Goal: Task Accomplishment & Management: Use online tool/utility

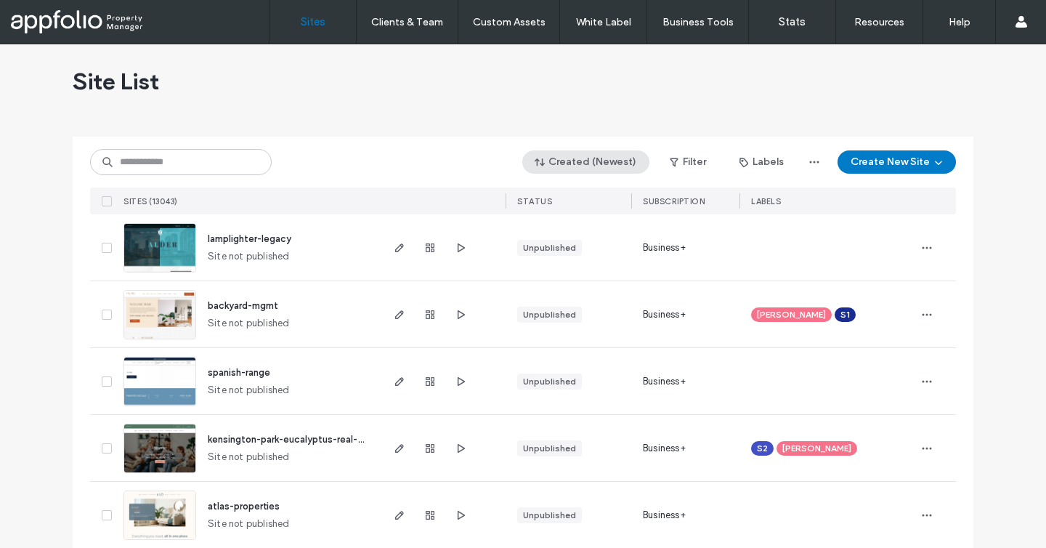
scroll to position [10, 0]
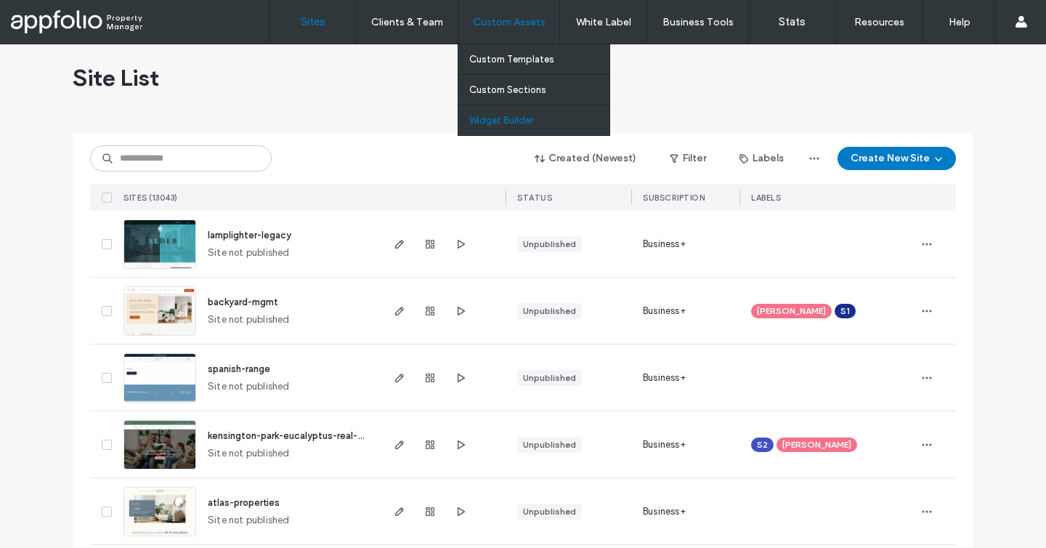
click at [533, 116] on label "Widget Builder" at bounding box center [501, 120] width 64 height 11
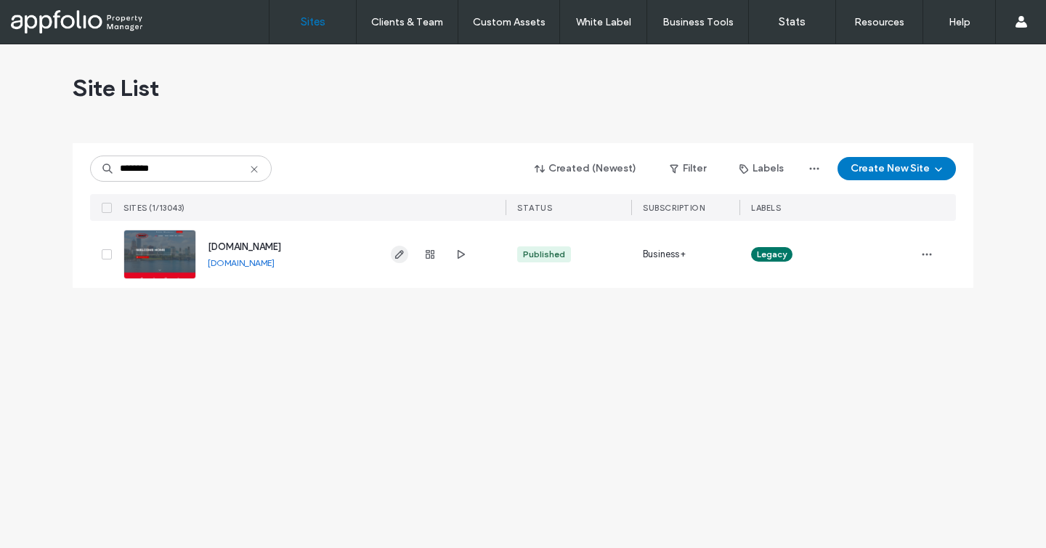
click at [395, 258] on use "button" at bounding box center [399, 254] width 9 height 9
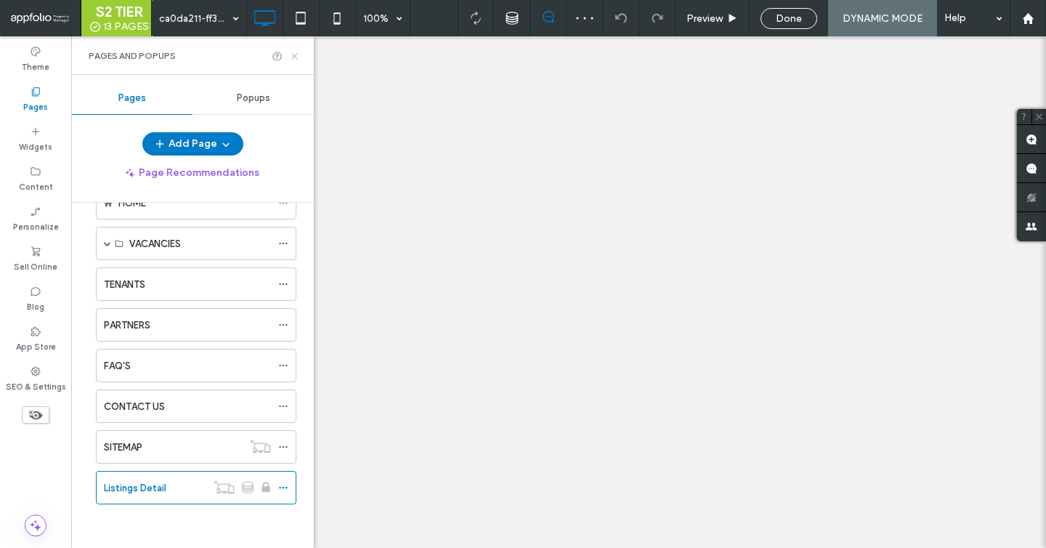
click at [293, 60] on icon at bounding box center [294, 56] width 11 height 11
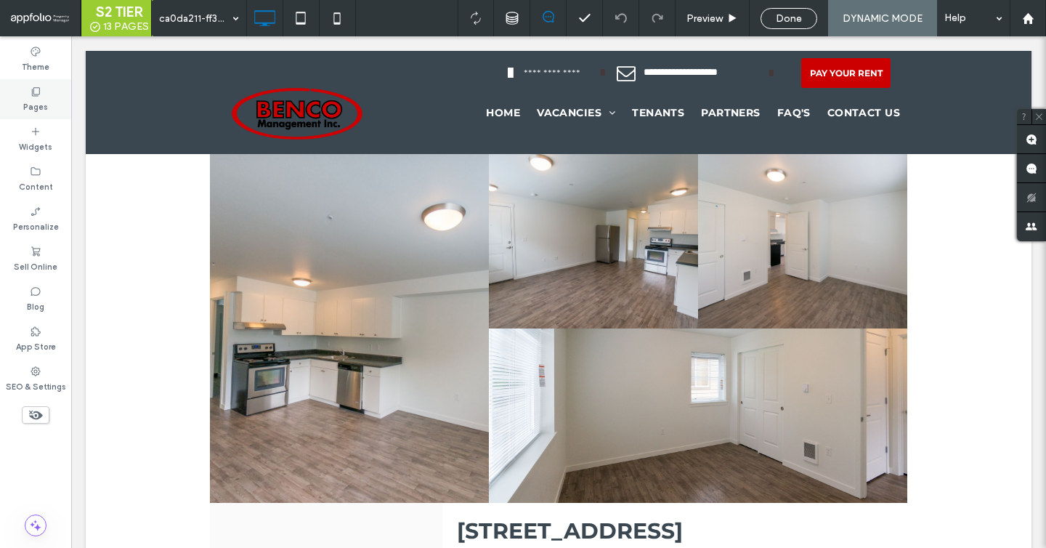
click at [32, 89] on use at bounding box center [36, 91] width 8 height 9
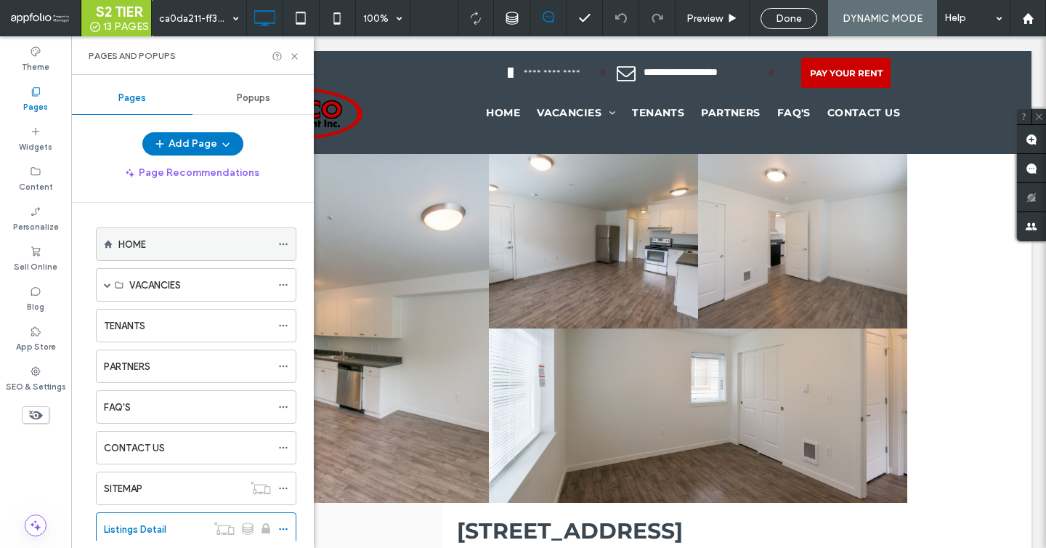
click at [170, 235] on div "HOME" at bounding box center [194, 244] width 153 height 32
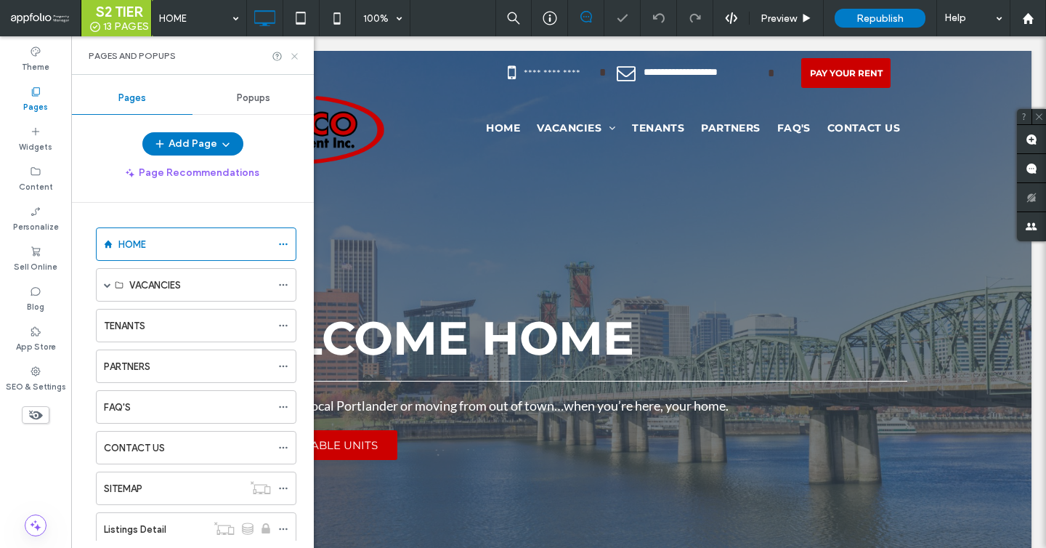
click at [297, 53] on use at bounding box center [294, 56] width 6 height 6
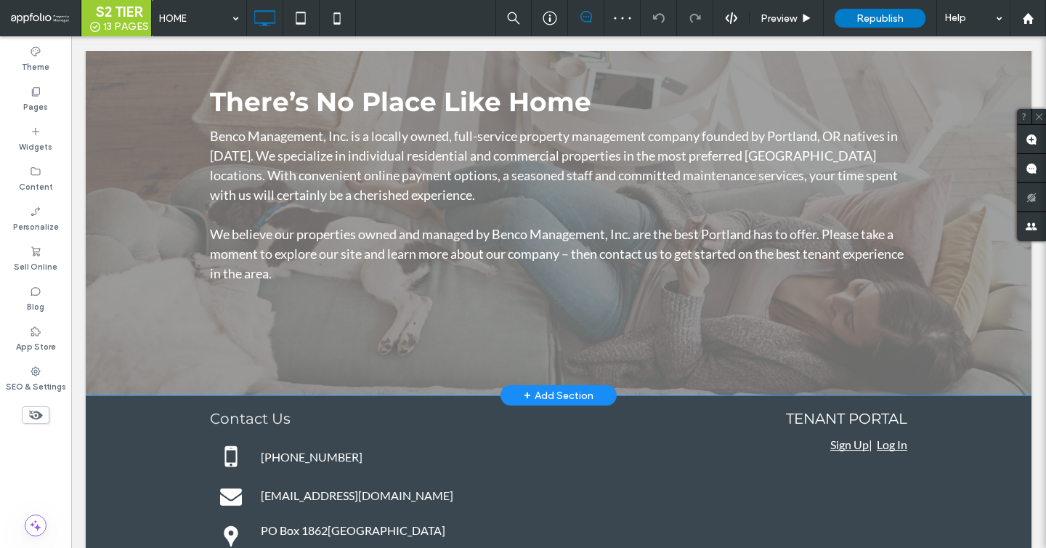
scroll to position [1382, 0]
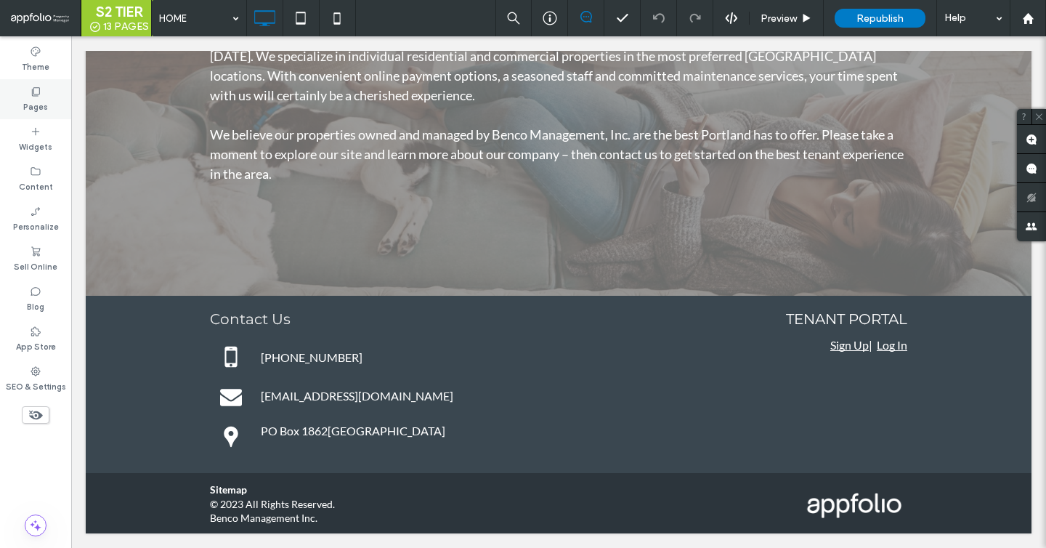
click at [28, 79] on div "Pages" at bounding box center [35, 99] width 71 height 40
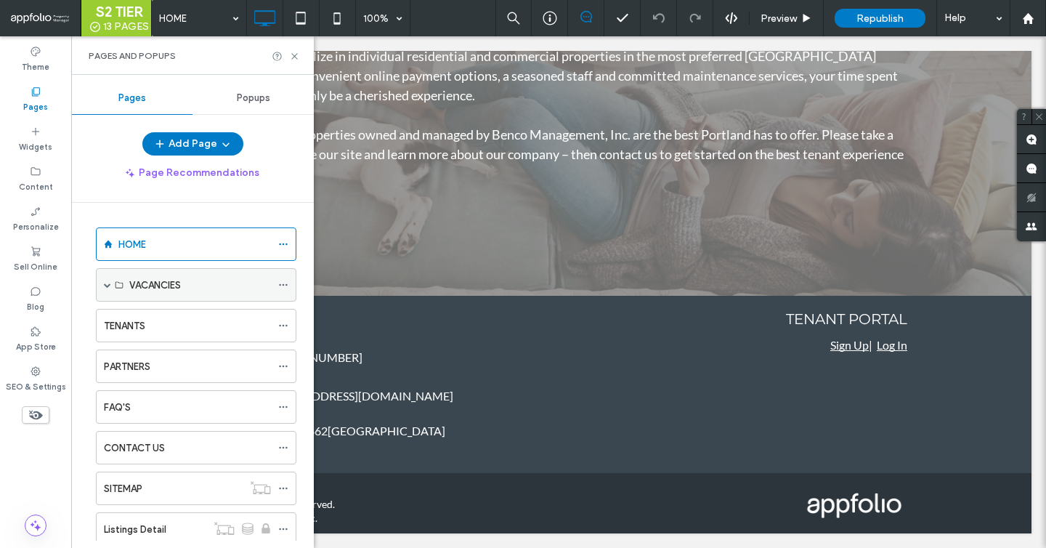
click at [188, 291] on div "VACANCIES" at bounding box center [200, 285] width 142 height 15
click at [108, 283] on span at bounding box center [107, 284] width 7 height 7
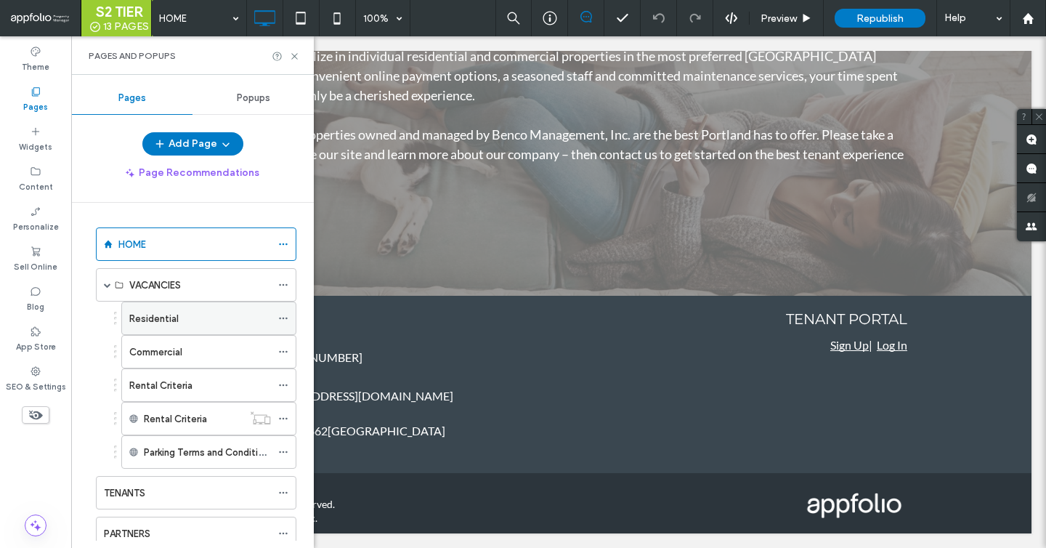
click at [144, 309] on div "Residential" at bounding box center [200, 318] width 142 height 32
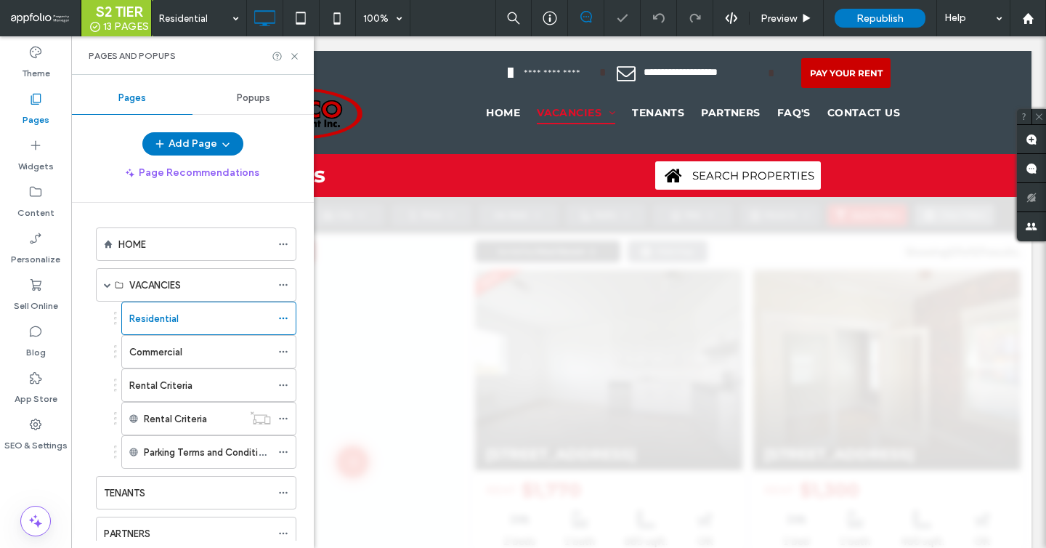
click at [298, 49] on div "Pages and Popups" at bounding box center [192, 55] width 243 height 39
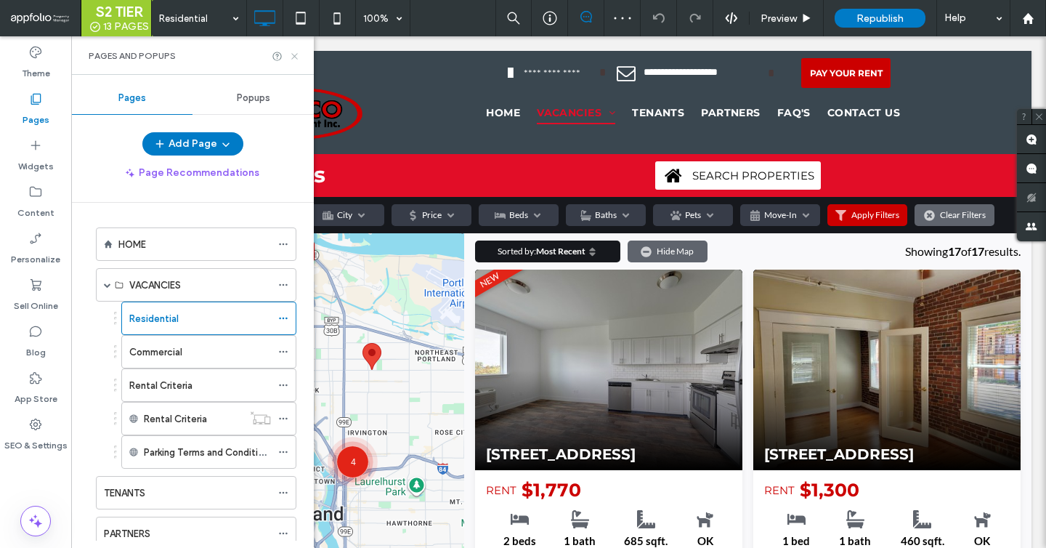
click at [299, 52] on icon at bounding box center [294, 56] width 11 height 11
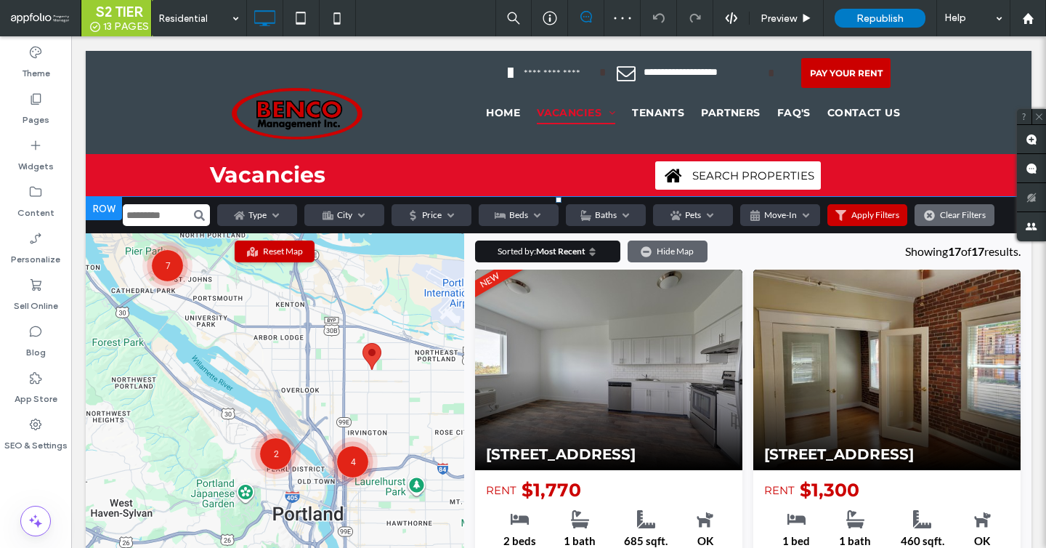
click at [376, 331] on span at bounding box center [559, 452] width 946 height 511
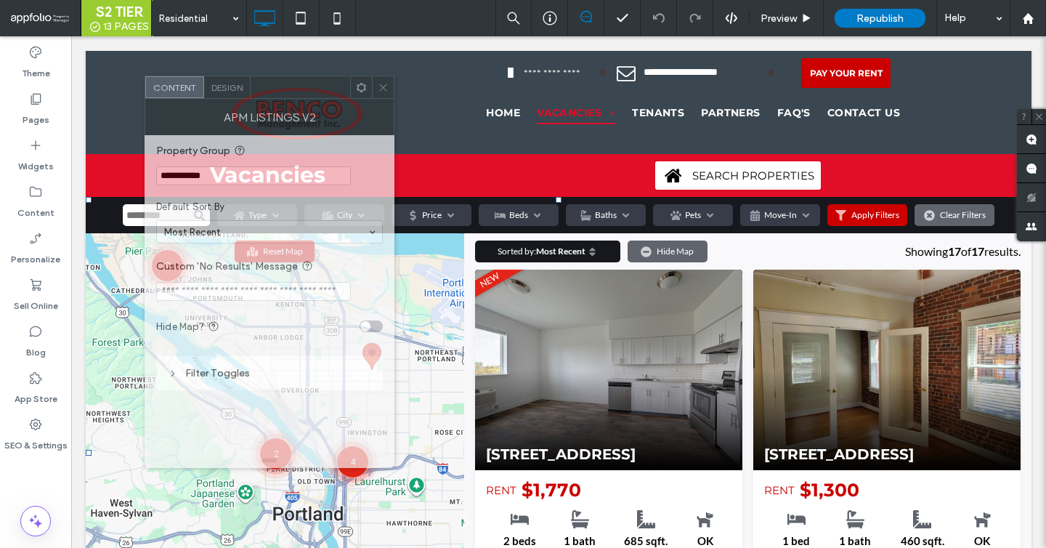
drag, startPoint x: 262, startPoint y: 123, endPoint x: 384, endPoint y: 118, distance: 121.4
click at [384, 118] on div "APM Listings v2" at bounding box center [270, 117] width 250 height 36
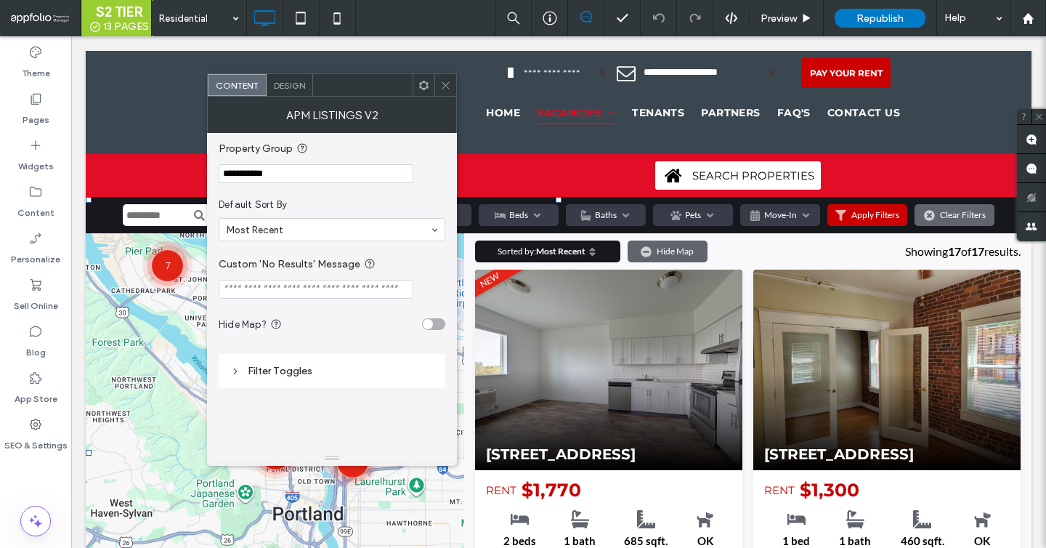
click at [445, 89] on icon at bounding box center [445, 85] width 11 height 11
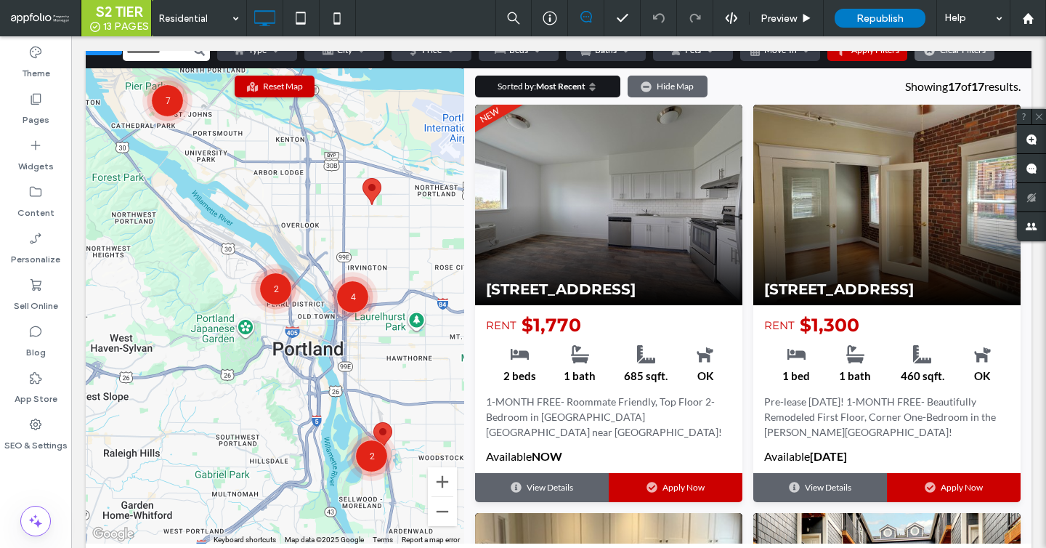
scroll to position [429, 0]
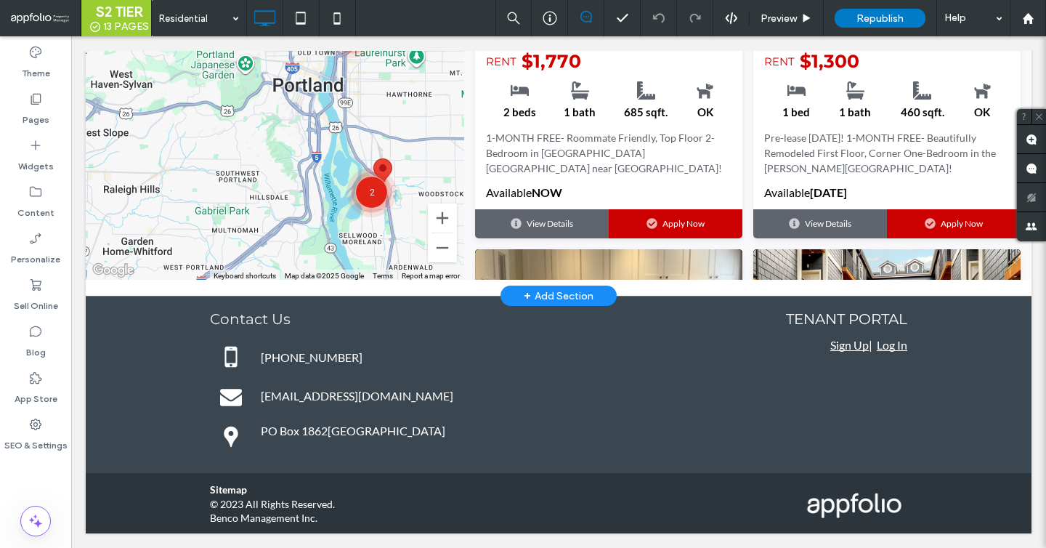
click at [551, 146] on span at bounding box center [559, 23] width 946 height 511
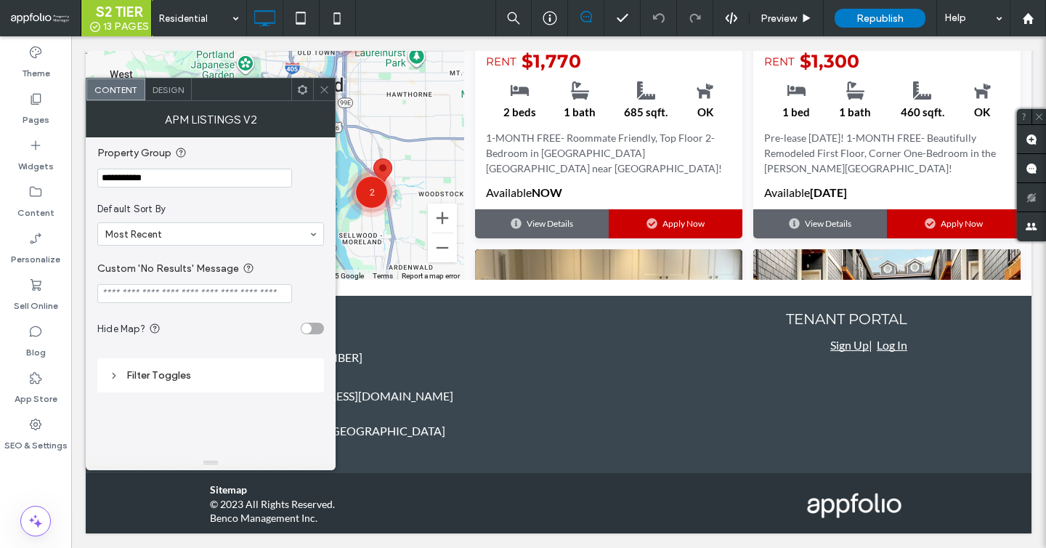
click at [324, 91] on icon at bounding box center [324, 89] width 11 height 11
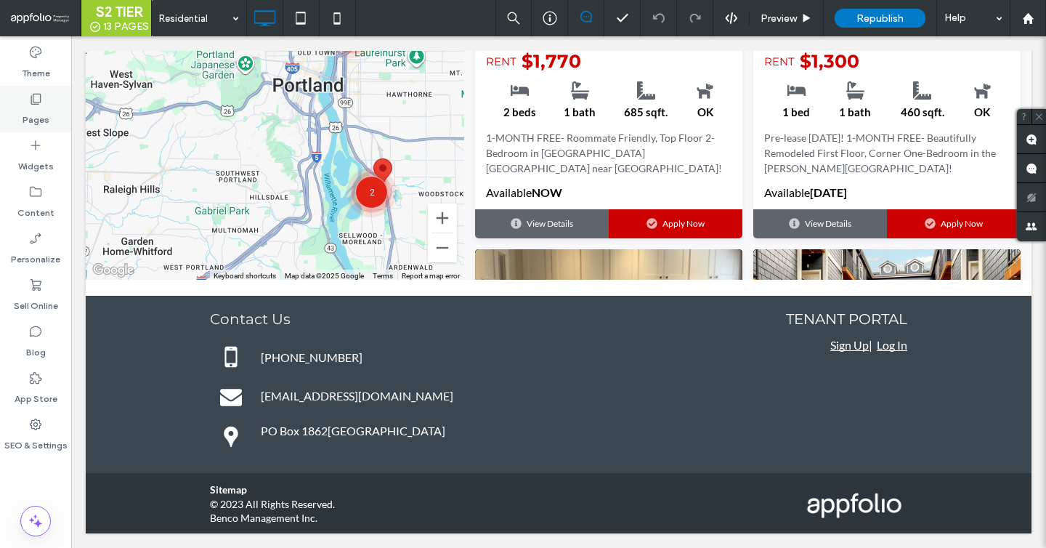
click at [54, 105] on div "Pages" at bounding box center [35, 109] width 71 height 46
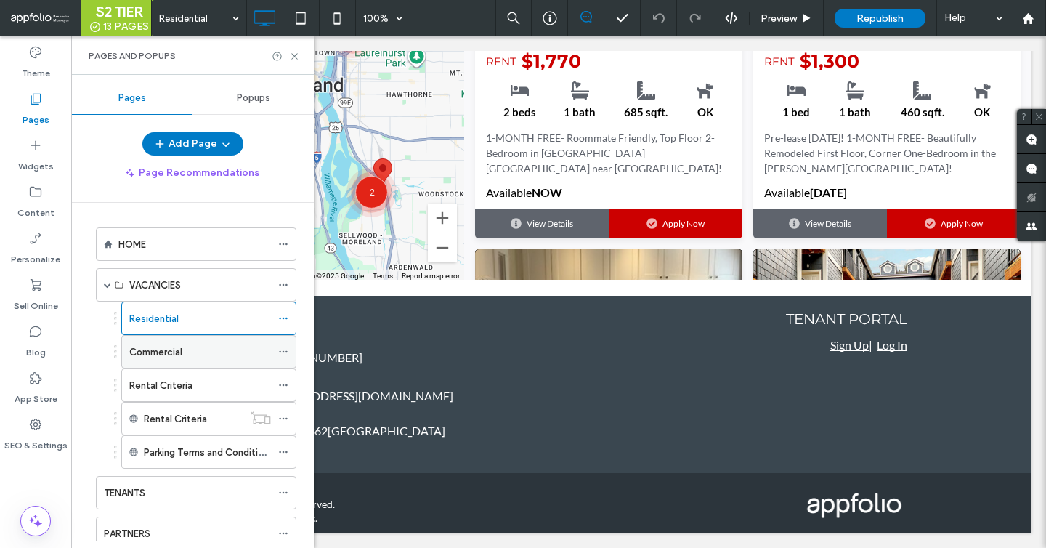
click at [221, 347] on div "Commercial" at bounding box center [200, 351] width 142 height 15
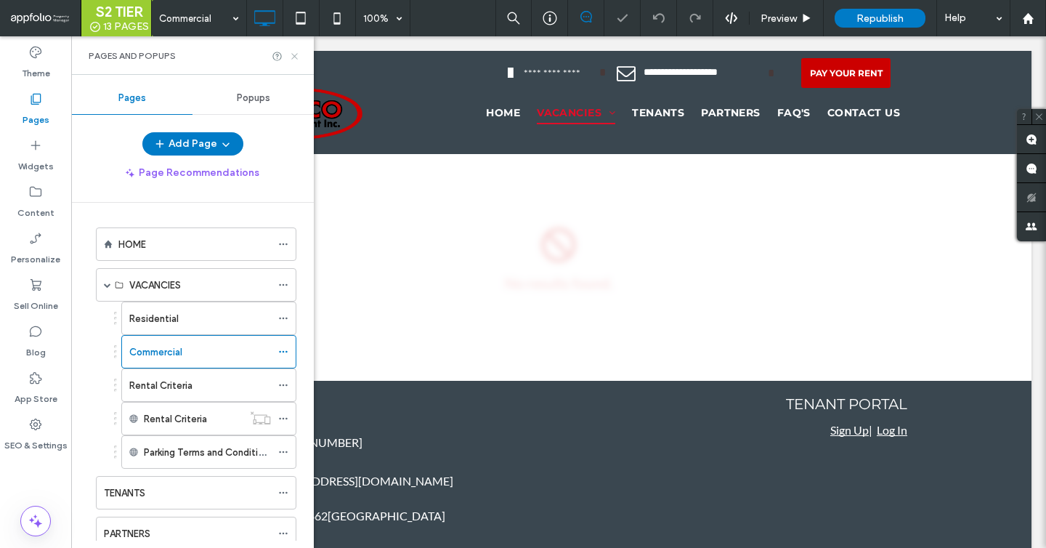
click at [296, 58] on icon at bounding box center [294, 56] width 11 height 11
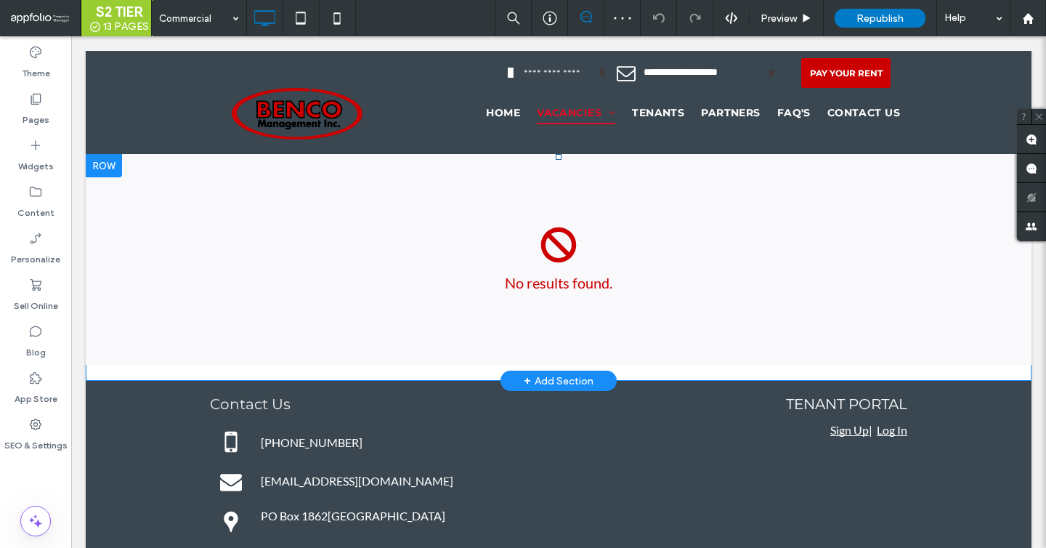
click at [573, 260] on span at bounding box center [559, 259] width 946 height 211
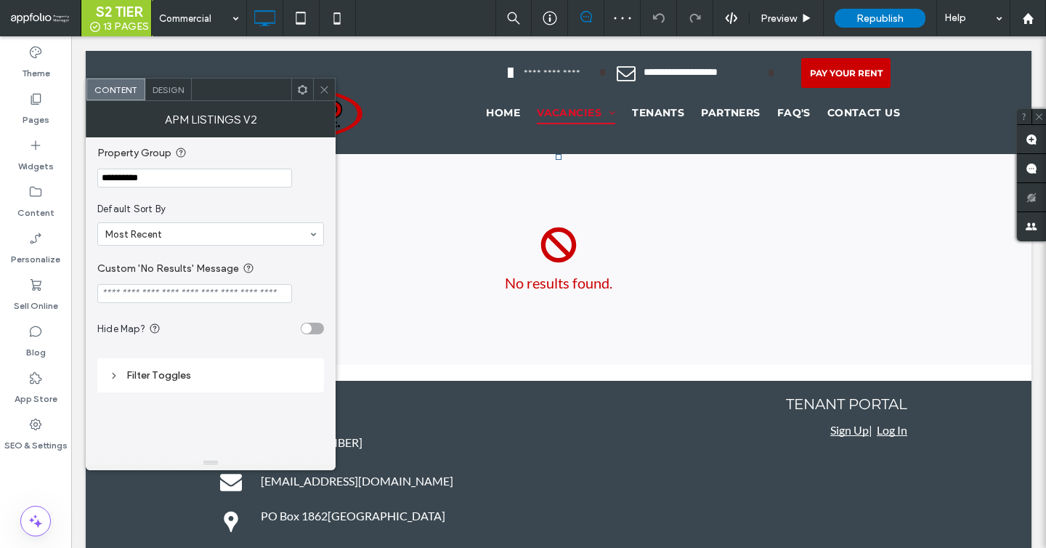
click at [317, 86] on div at bounding box center [324, 89] width 22 height 22
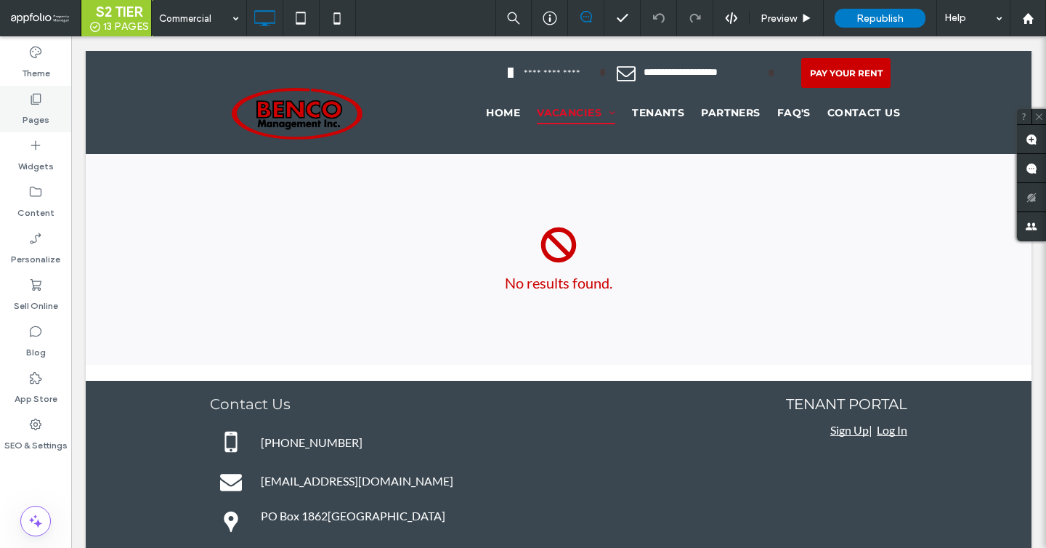
click at [49, 100] on div "Pages" at bounding box center [35, 109] width 71 height 46
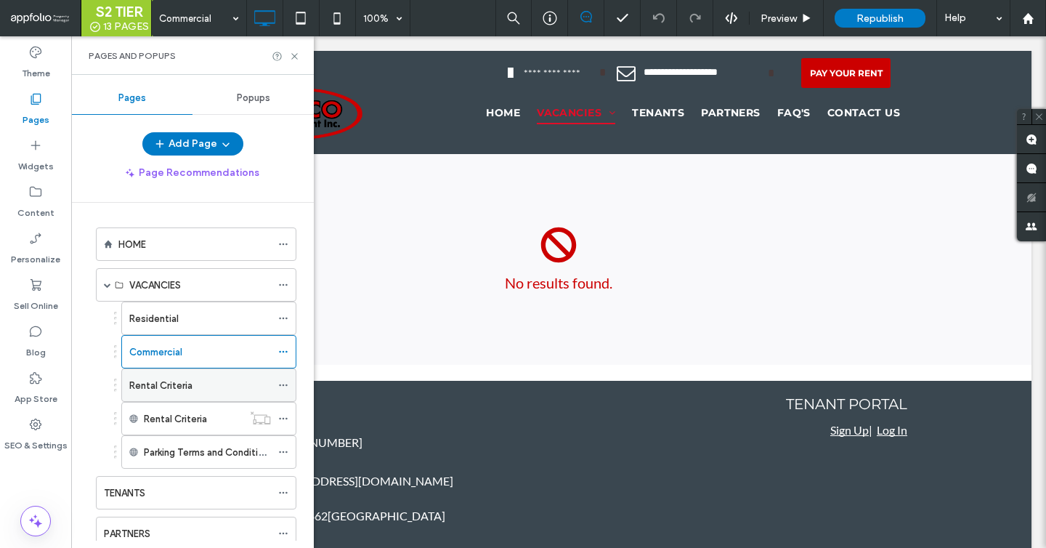
click at [234, 380] on div "Rental Criteria" at bounding box center [200, 385] width 142 height 15
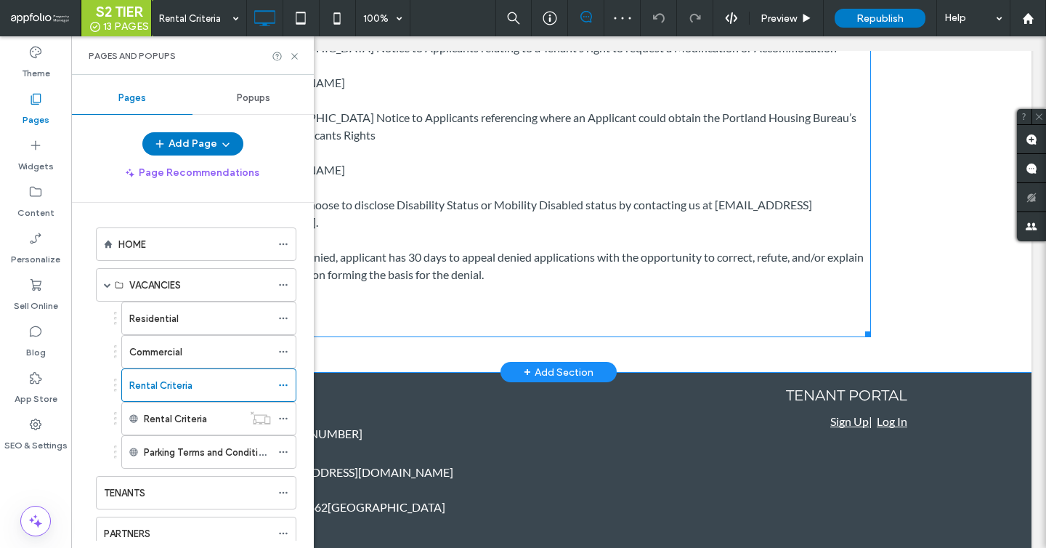
scroll to position [2677, 0]
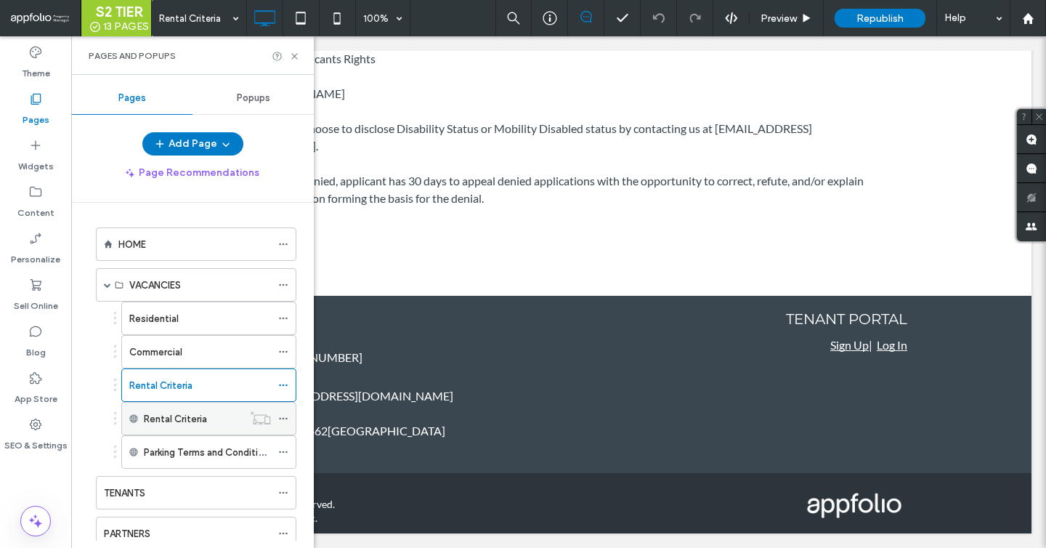
click at [155, 426] on div "Rental Criteria" at bounding box center [193, 419] width 99 height 32
click at [201, 420] on label "Rental Criteria" at bounding box center [175, 418] width 63 height 25
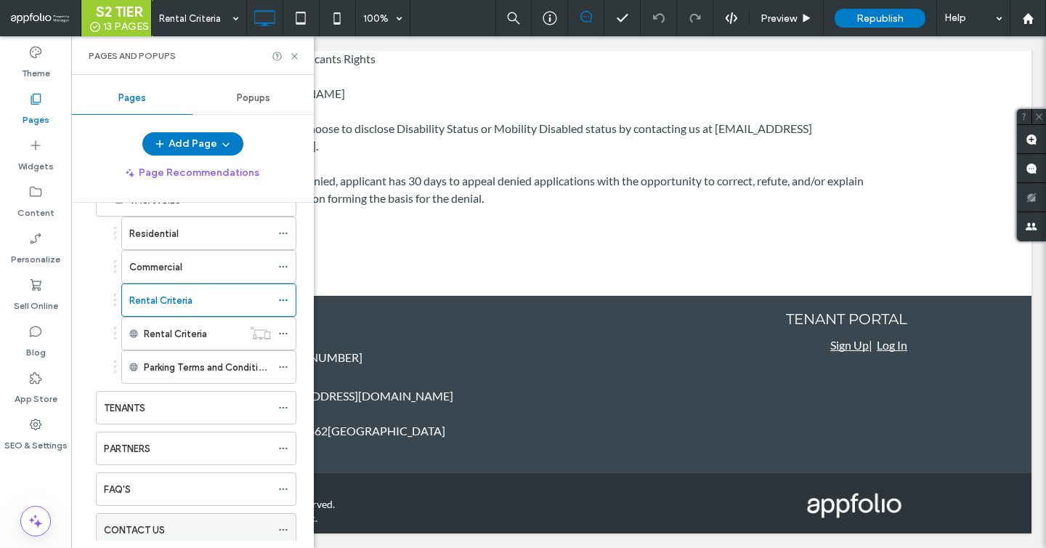
scroll to position [0, 0]
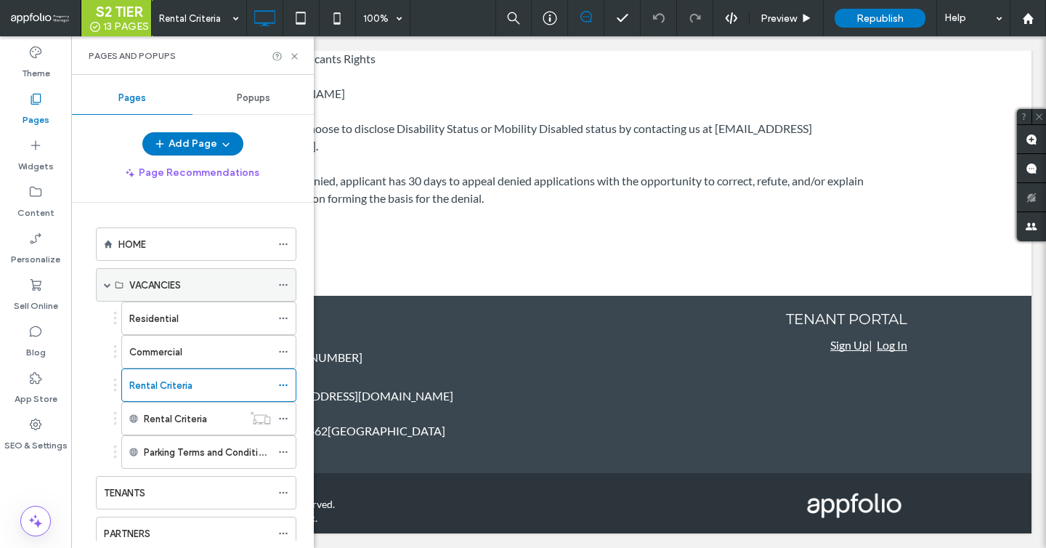
click at [191, 286] on div "VACANCIES" at bounding box center [200, 285] width 142 height 15
click at [195, 477] on div "TENANTS" at bounding box center [187, 493] width 167 height 32
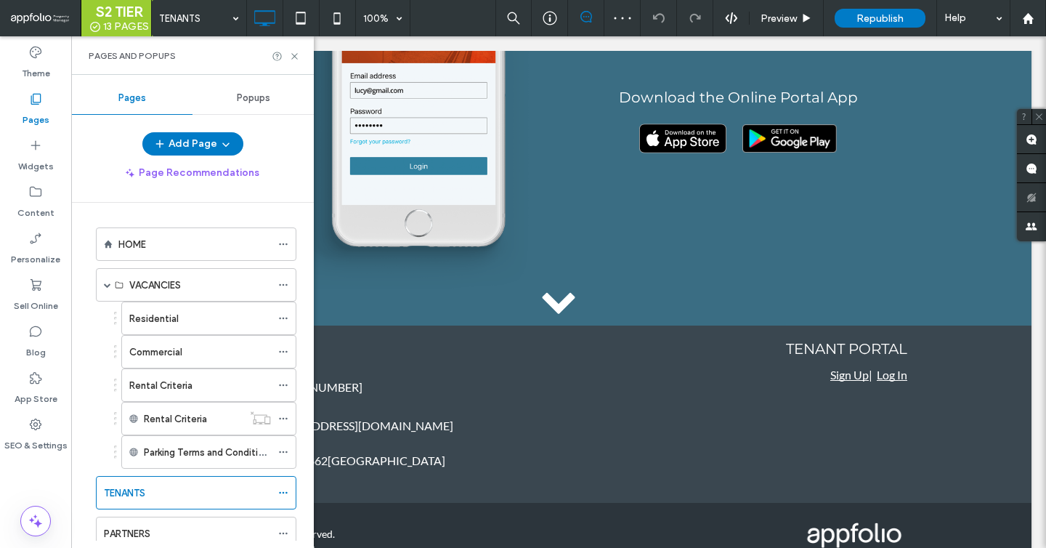
scroll to position [1320, 0]
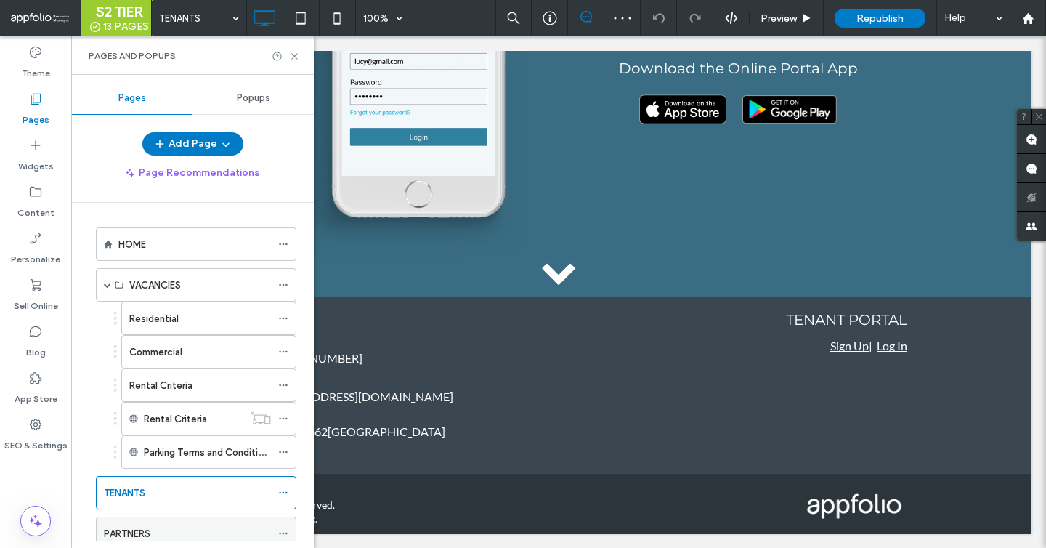
click at [174, 527] on div "PARTNERS" at bounding box center [187, 533] width 167 height 15
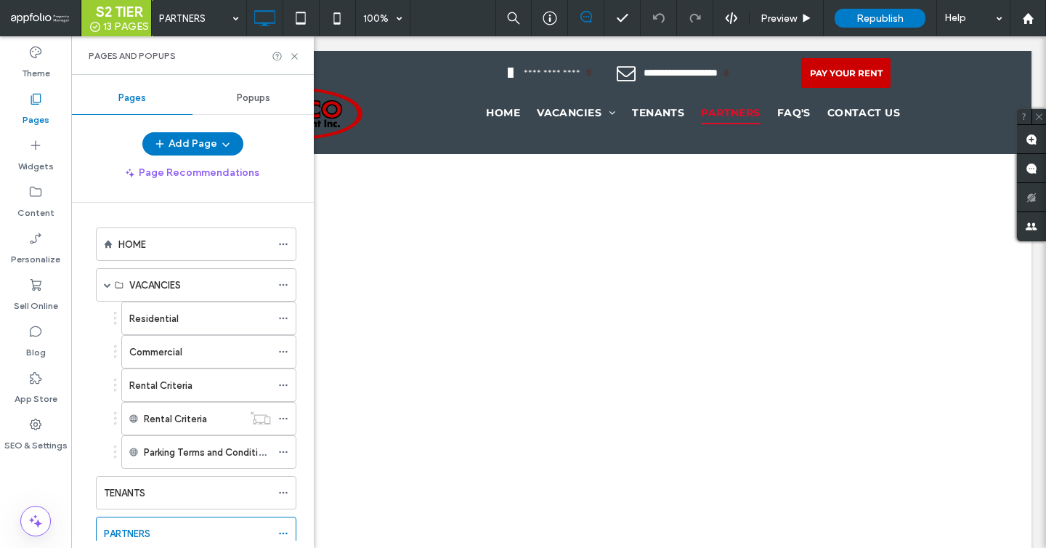
scroll to position [0, 0]
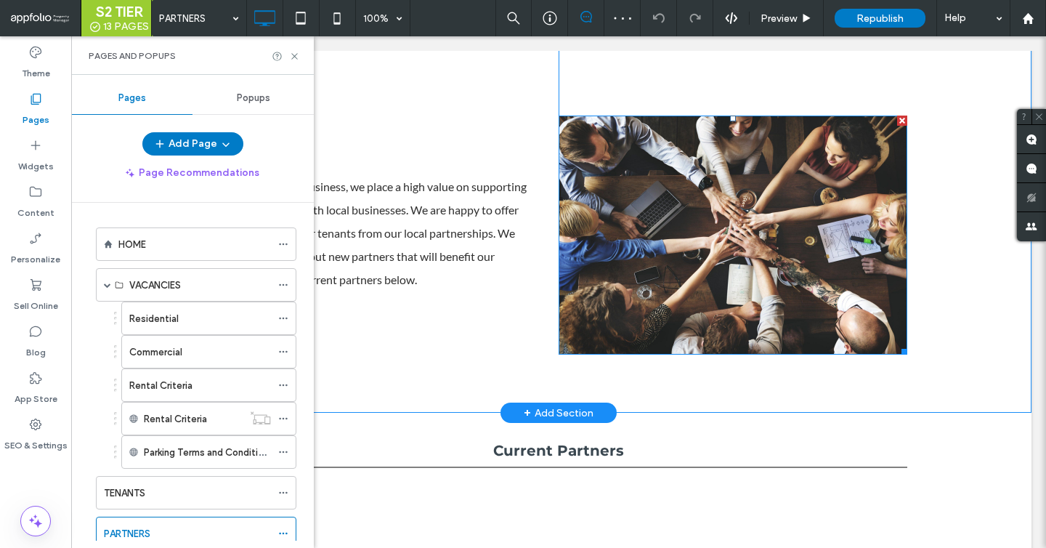
scroll to position [321, 0]
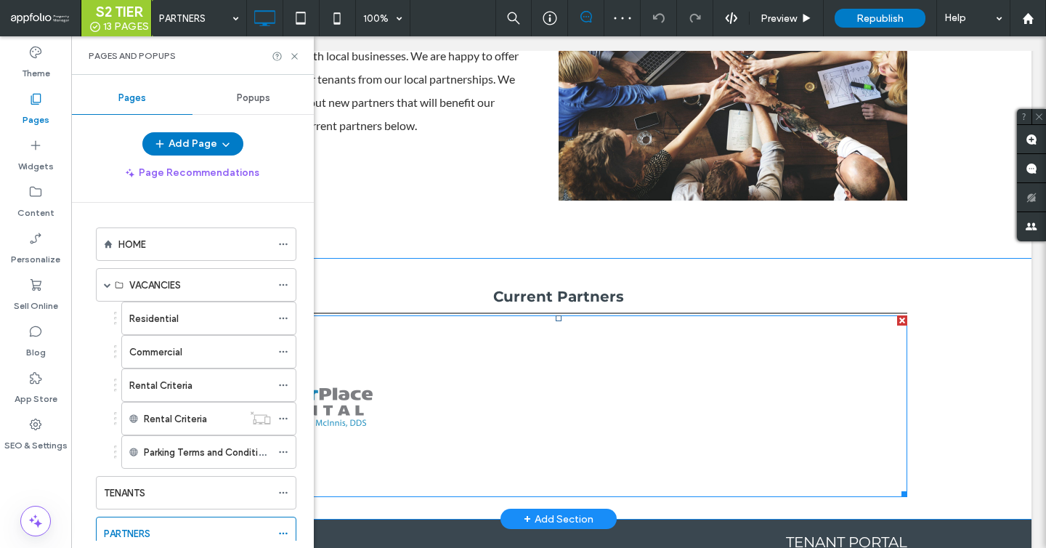
click at [538, 370] on div at bounding box center [471, 406] width 174 height 182
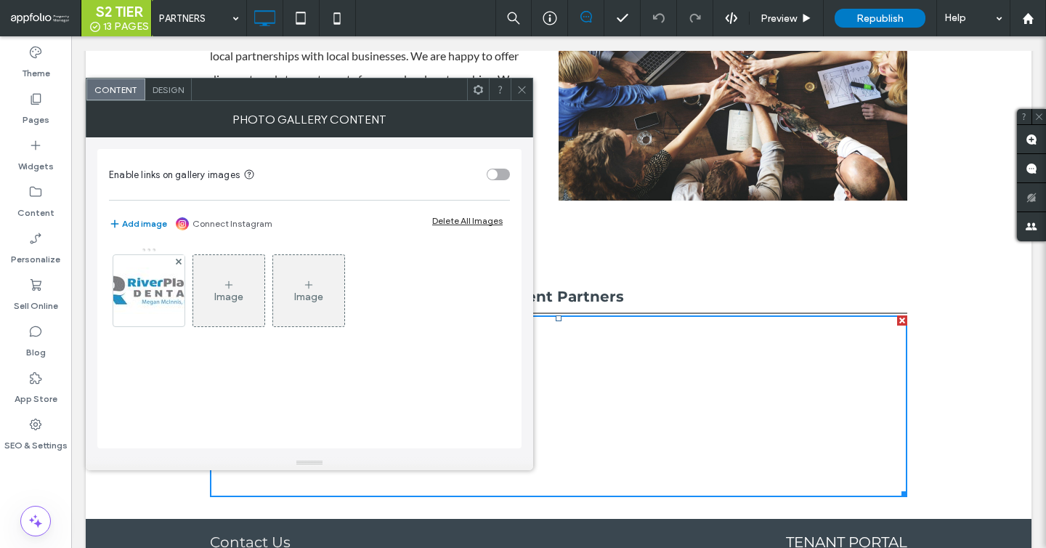
click at [525, 90] on icon at bounding box center [522, 89] width 11 height 11
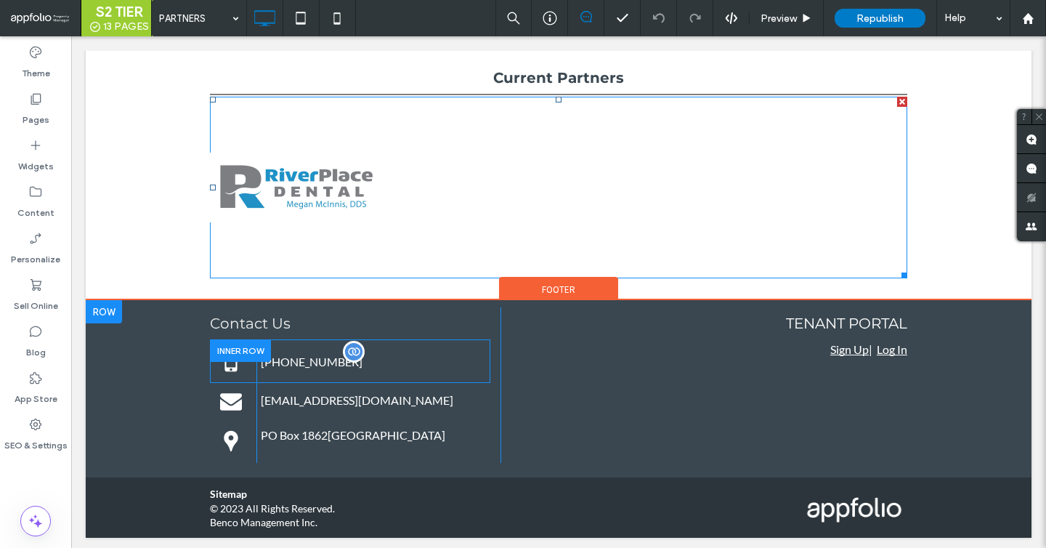
scroll to position [545, 0]
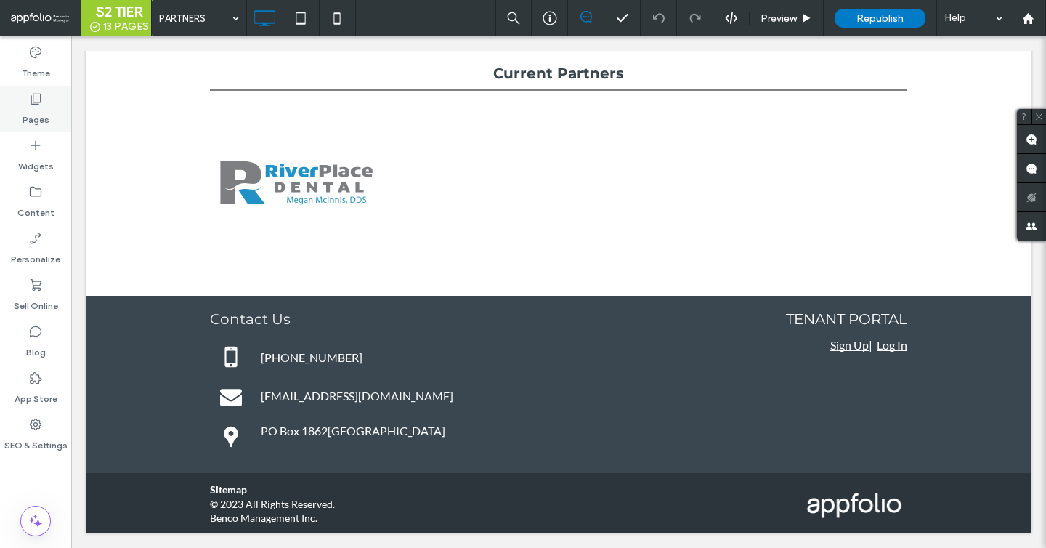
click at [33, 108] on label "Pages" at bounding box center [36, 116] width 27 height 20
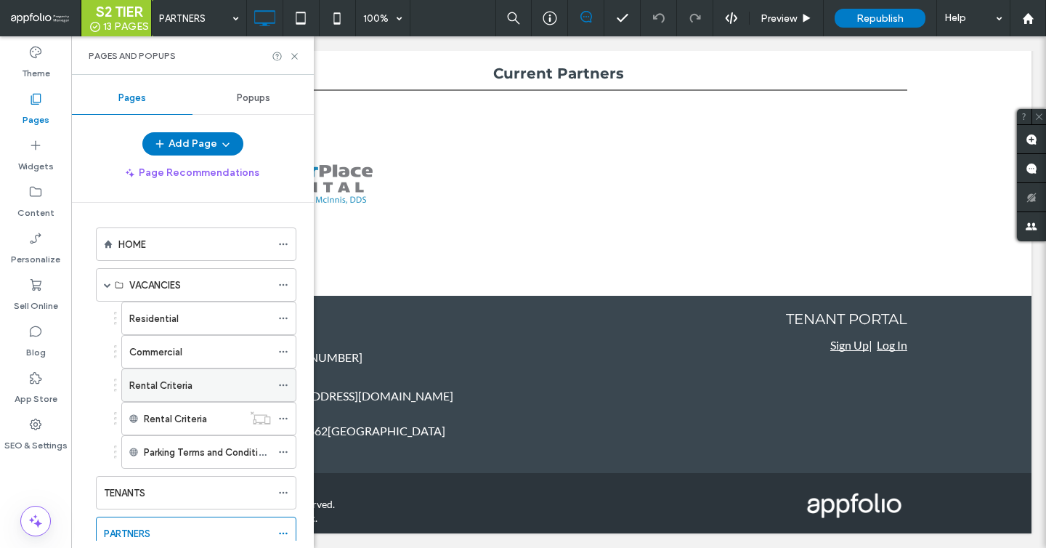
scroll to position [209, 0]
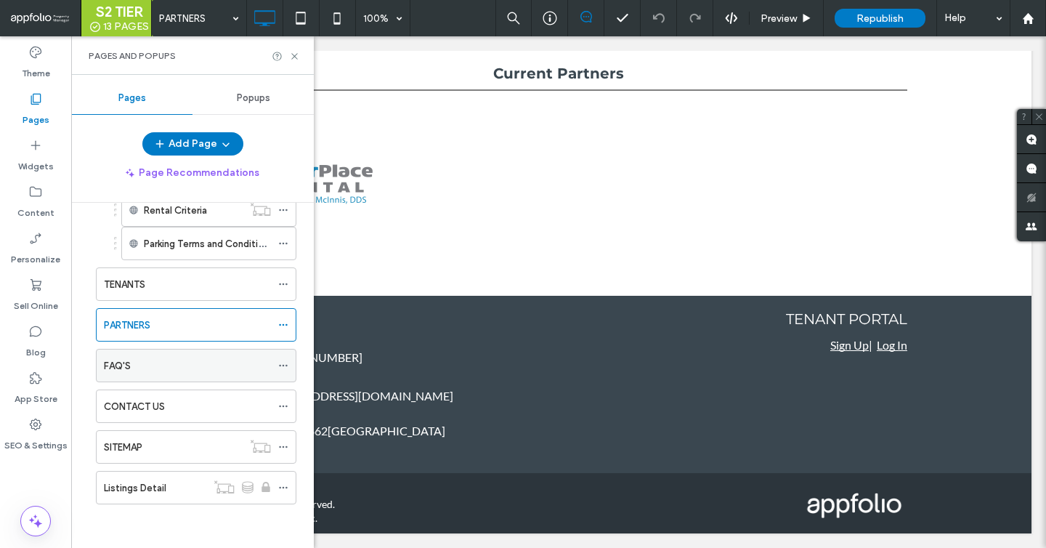
click at [141, 370] on div "FAQ'S" at bounding box center [187, 365] width 167 height 15
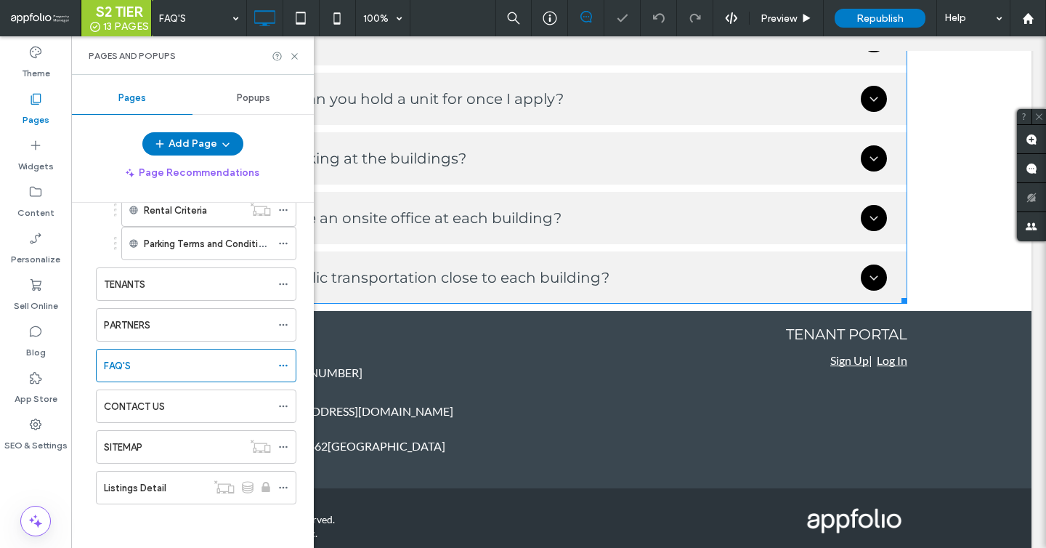
scroll to position [792, 0]
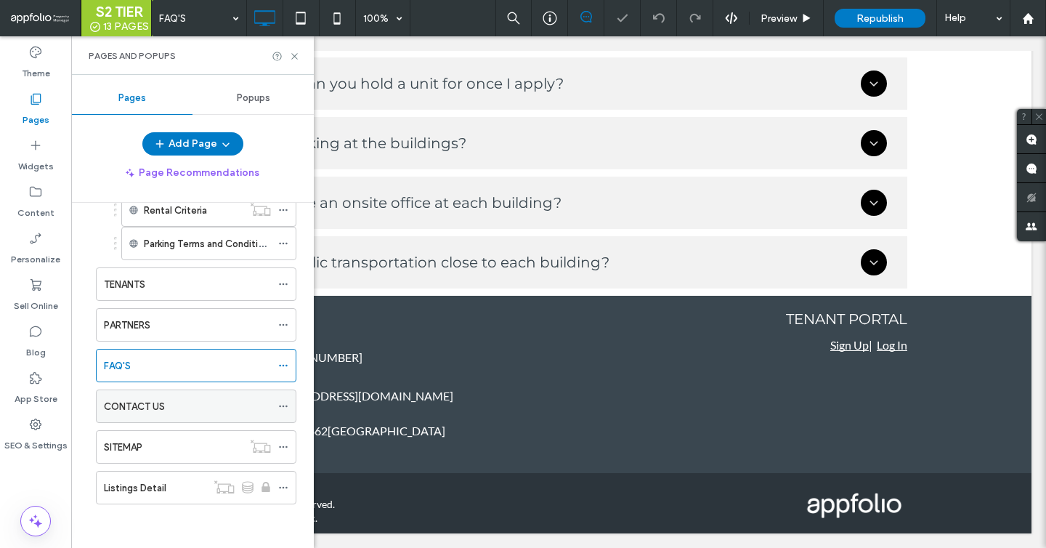
click at [189, 416] on div "CONTACT US" at bounding box center [187, 406] width 167 height 32
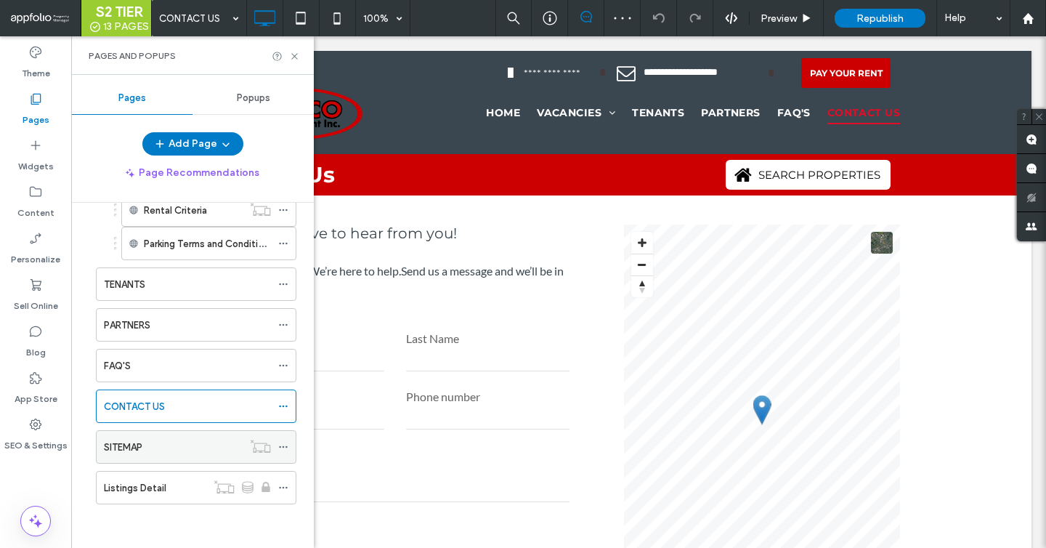
click at [189, 456] on div "SITEMAP" at bounding box center [173, 447] width 139 height 32
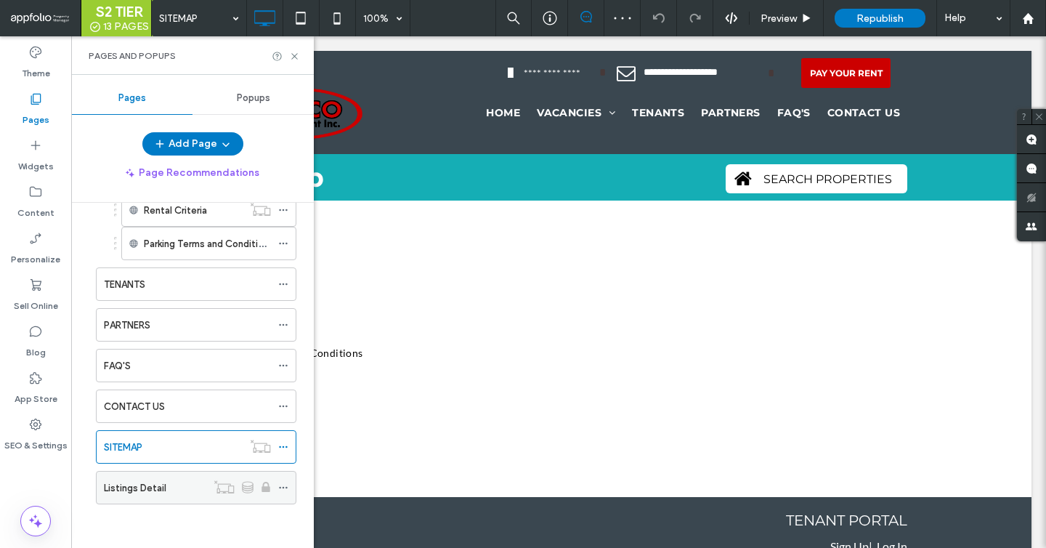
click at [194, 474] on div "Listings Detail" at bounding box center [155, 488] width 102 height 32
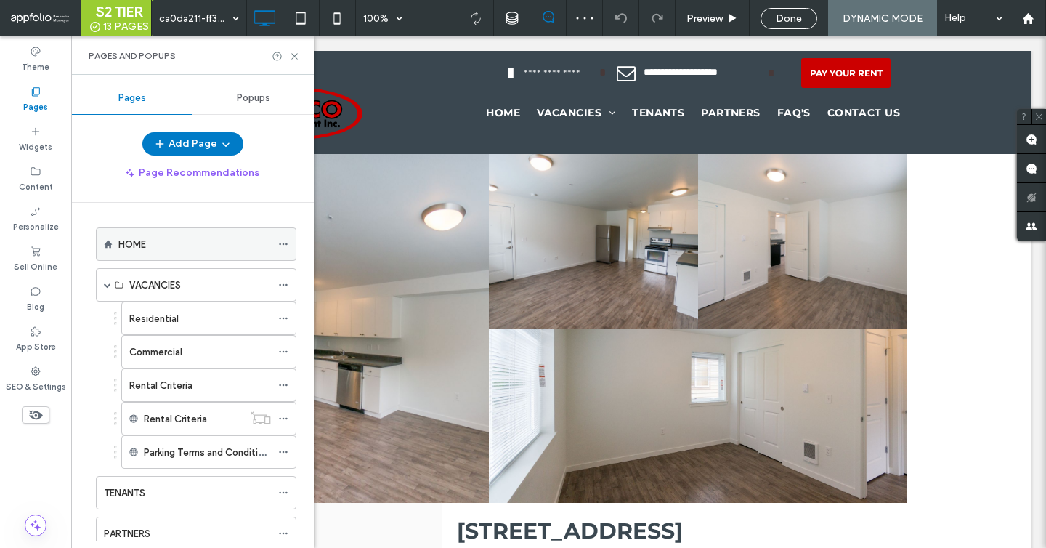
click at [213, 233] on div "HOME" at bounding box center [194, 244] width 153 height 32
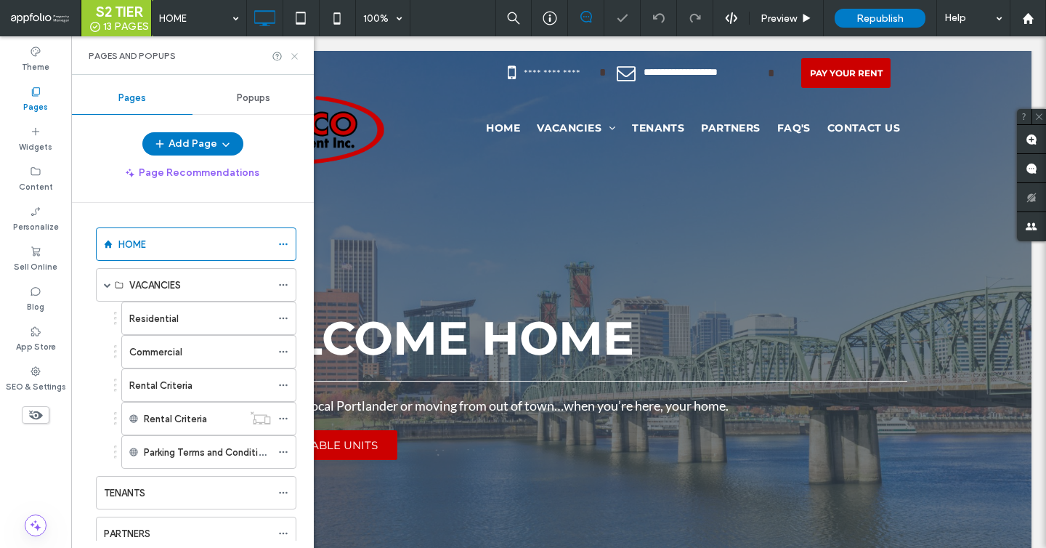
click at [296, 51] on icon at bounding box center [294, 56] width 11 height 11
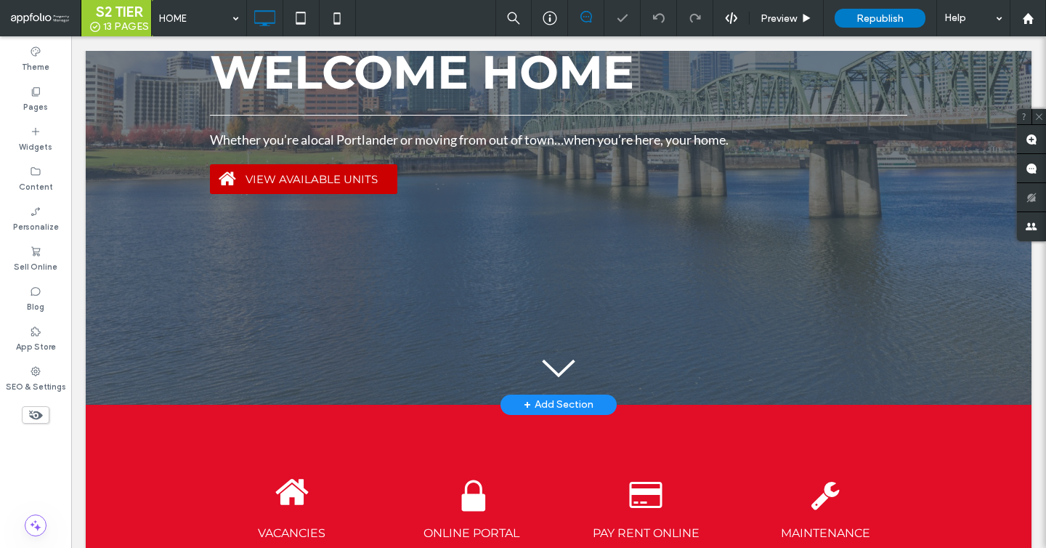
scroll to position [267, 0]
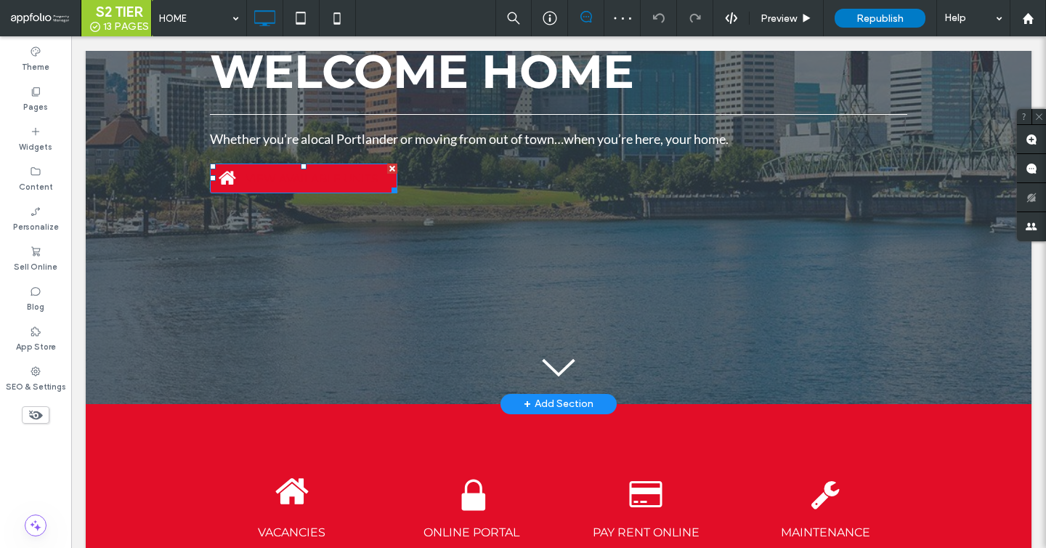
click at [365, 174] on span "VIEW AVAILABLE UNITS" at bounding box center [311, 178] width 142 height 28
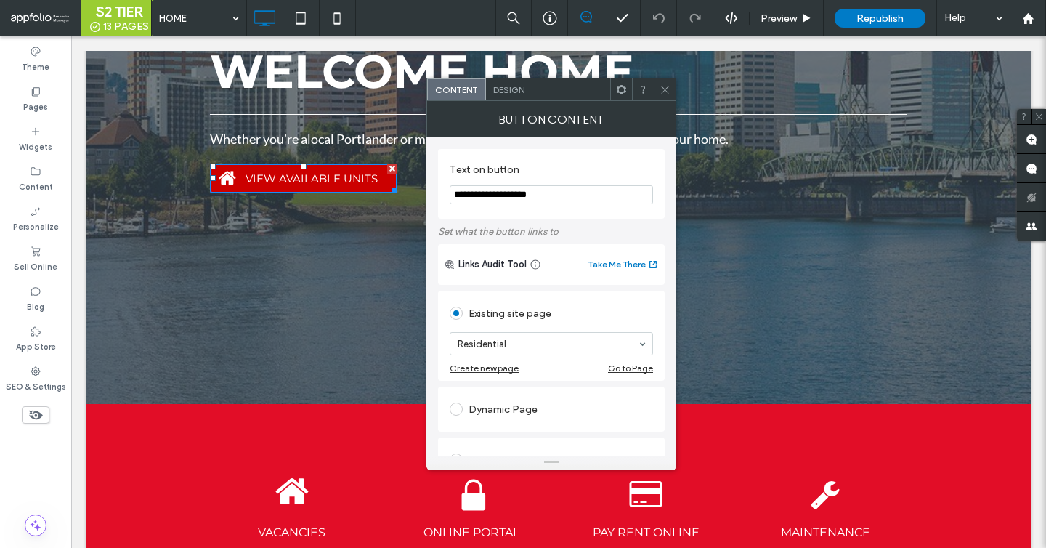
click at [667, 87] on use at bounding box center [664, 89] width 7 height 7
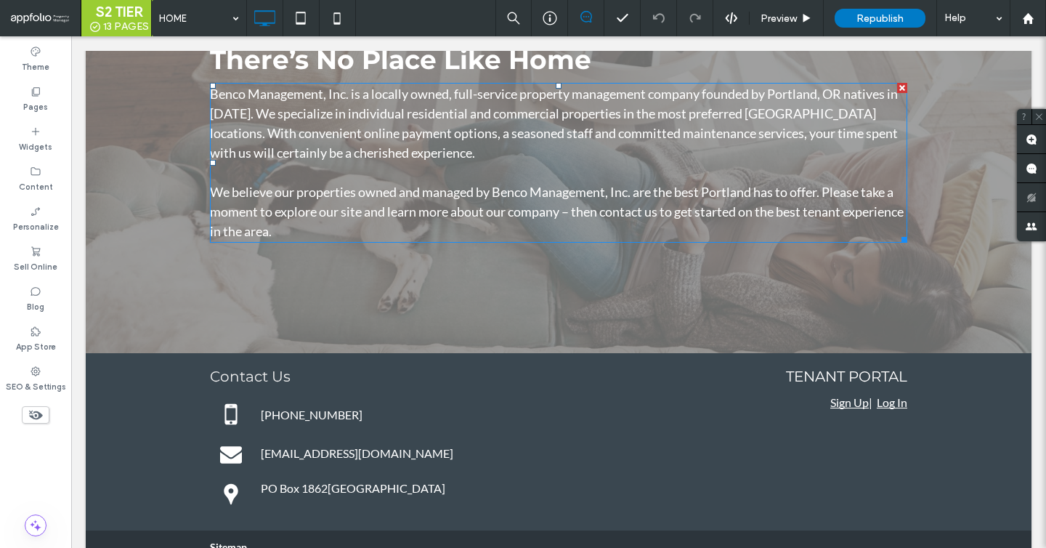
scroll to position [1382, 0]
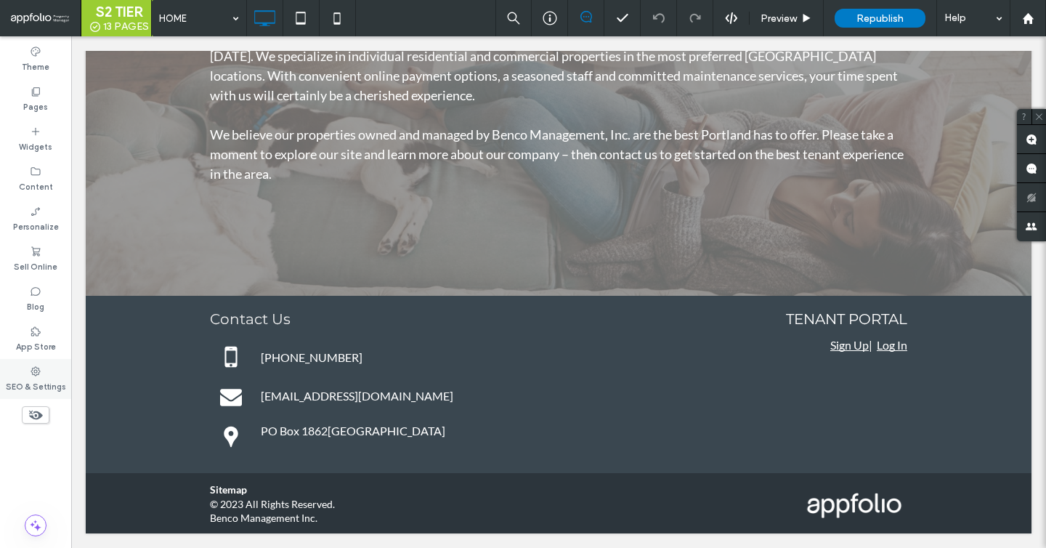
click at [45, 362] on div "SEO & Settings" at bounding box center [35, 379] width 71 height 40
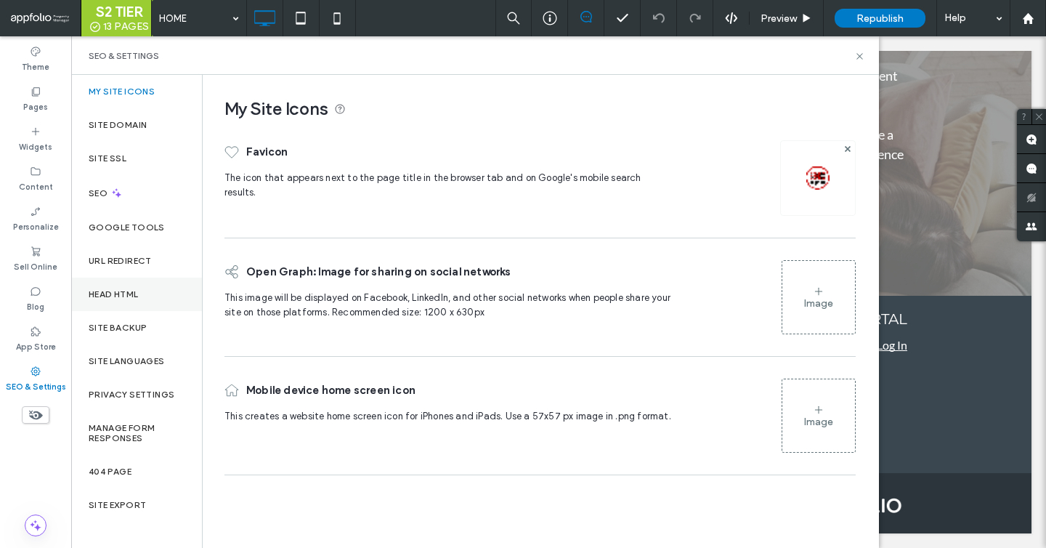
click at [137, 296] on label "Head HTML" at bounding box center [114, 294] width 50 height 10
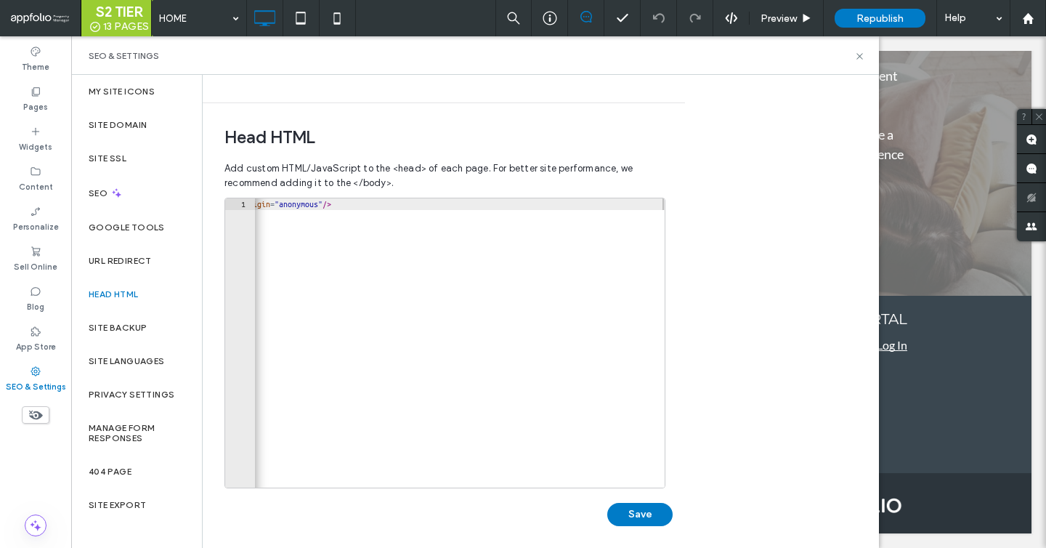
scroll to position [448, 0]
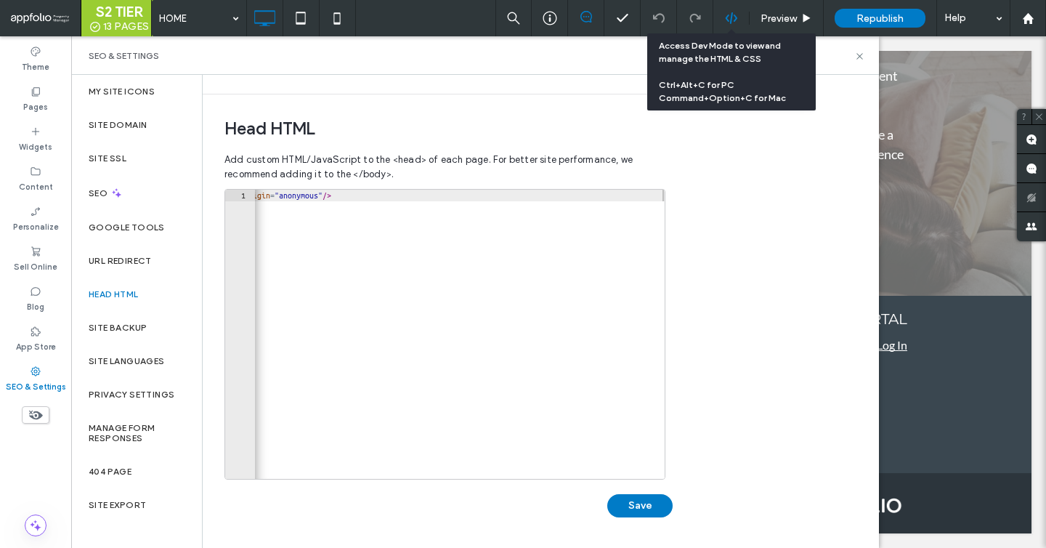
click at [731, 15] on use at bounding box center [731, 18] width 12 height 12
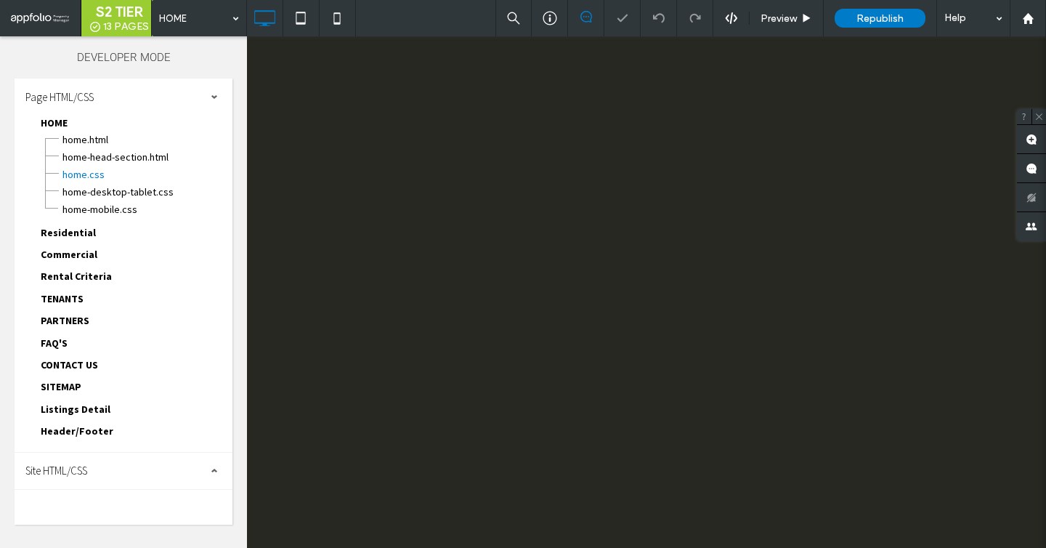
scroll to position [0, 0]
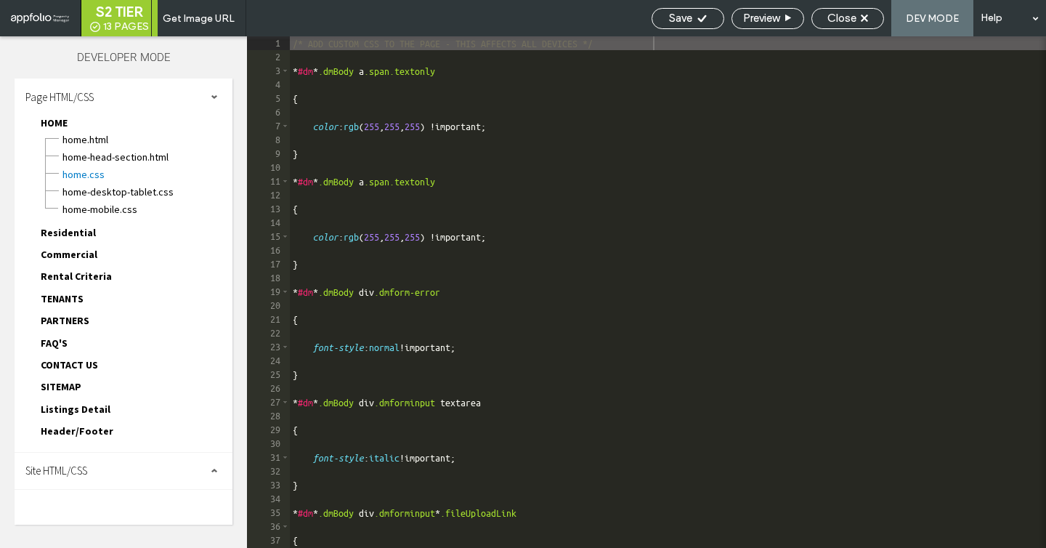
click at [81, 458] on div "Site HTML/CSS" at bounding box center [124, 471] width 218 height 36
click at [118, 493] on span "head-section.html" at bounding box center [150, 499] width 165 height 15
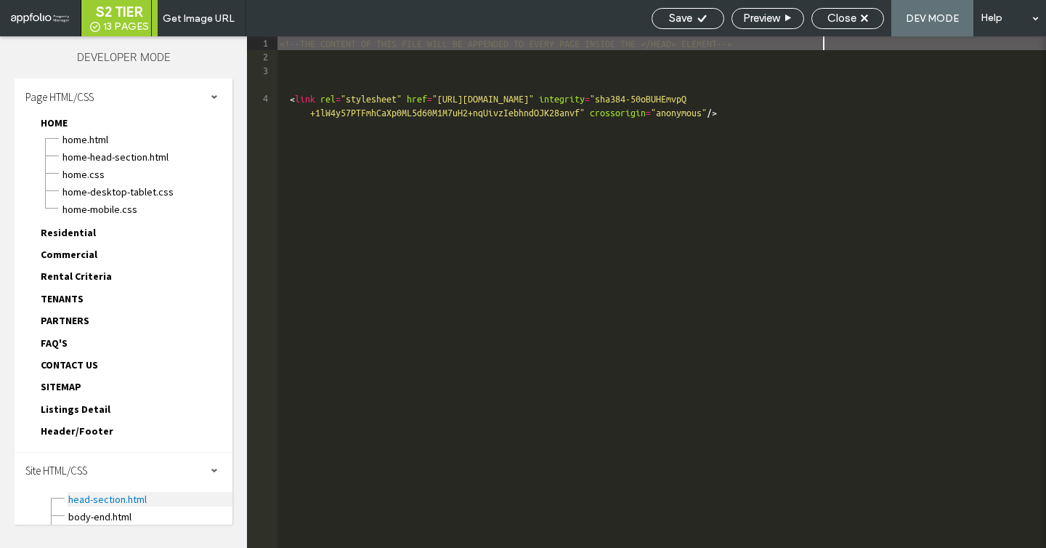
scroll to position [96, 0]
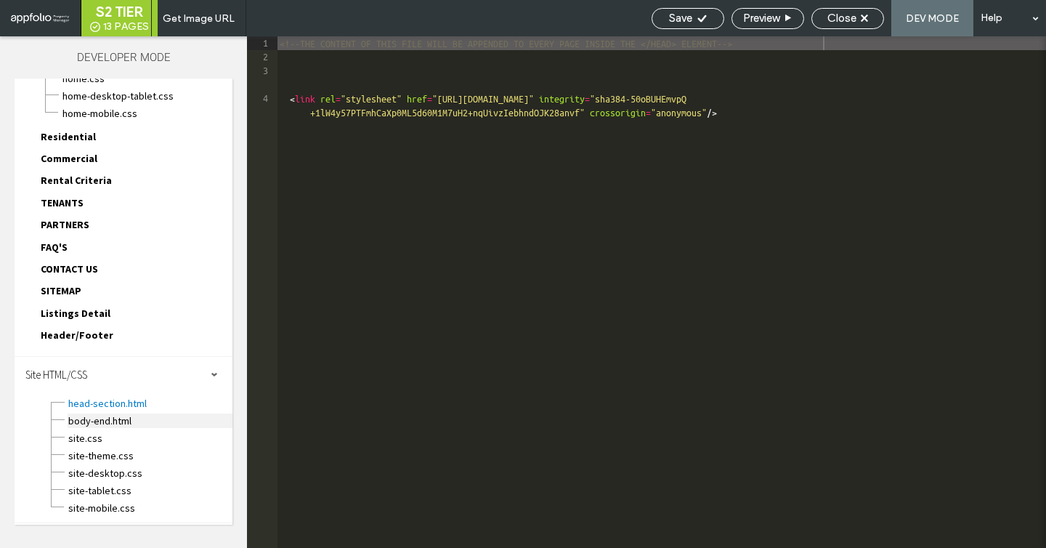
click at [123, 426] on span "body-end.html" at bounding box center [150, 420] width 165 height 15
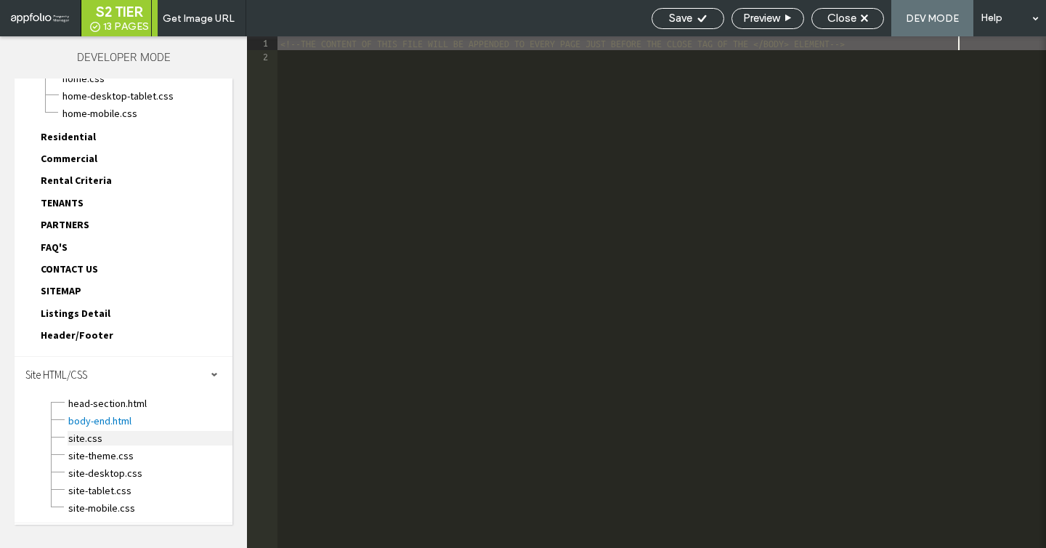
click at [116, 435] on span "site.css" at bounding box center [150, 438] width 165 height 15
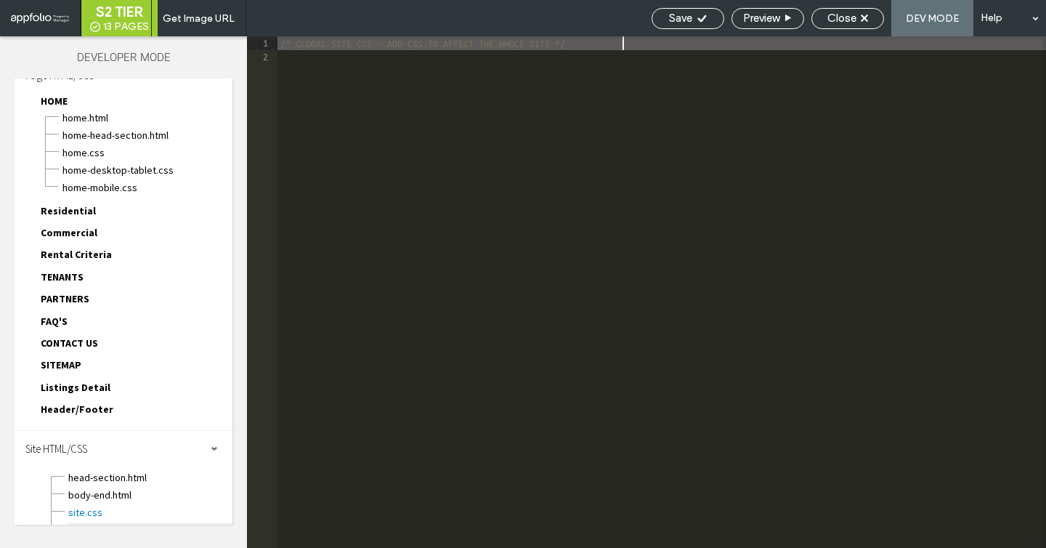
scroll to position [0, 0]
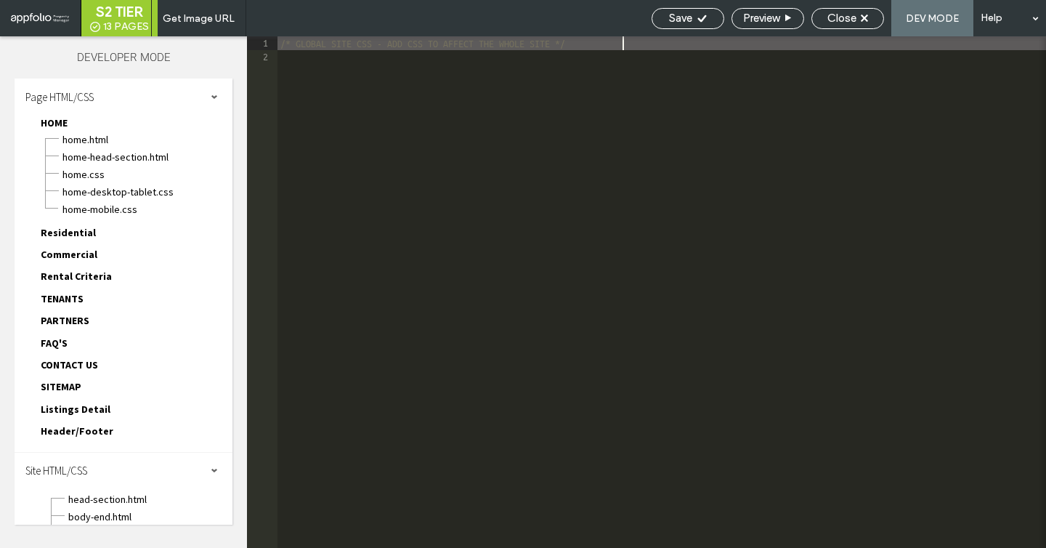
click at [106, 433] on div "Header/Footer header.html footer.html header-footer.css header-footer-desktop-t…" at bounding box center [130, 434] width 203 height 22
click at [101, 433] on span "Header/Footer" at bounding box center [77, 430] width 73 height 13
click at [101, 445] on span "header.html" at bounding box center [147, 447] width 171 height 15
type textarea "**********"
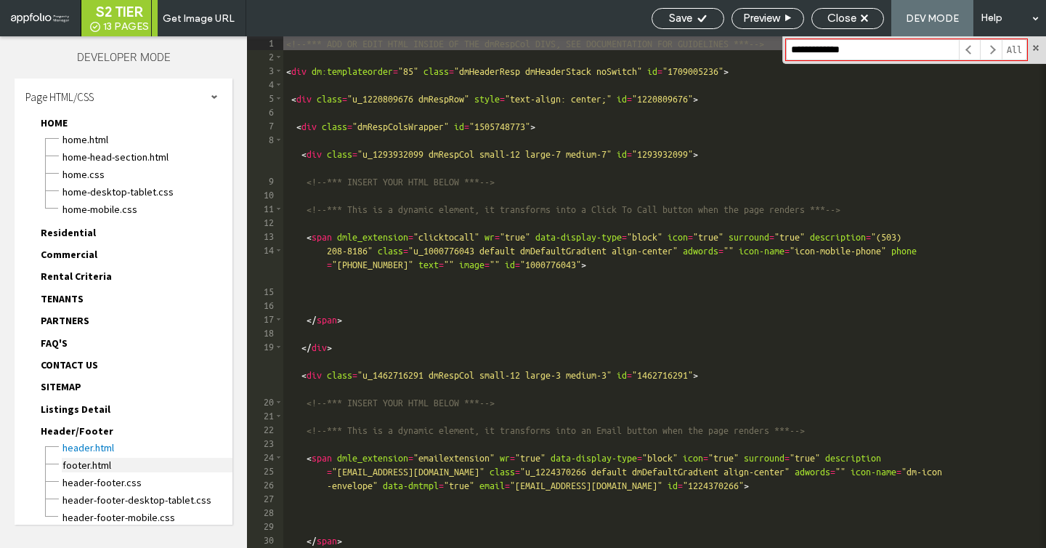
type input "**********"
click at [92, 465] on span "footer.html" at bounding box center [147, 465] width 171 height 15
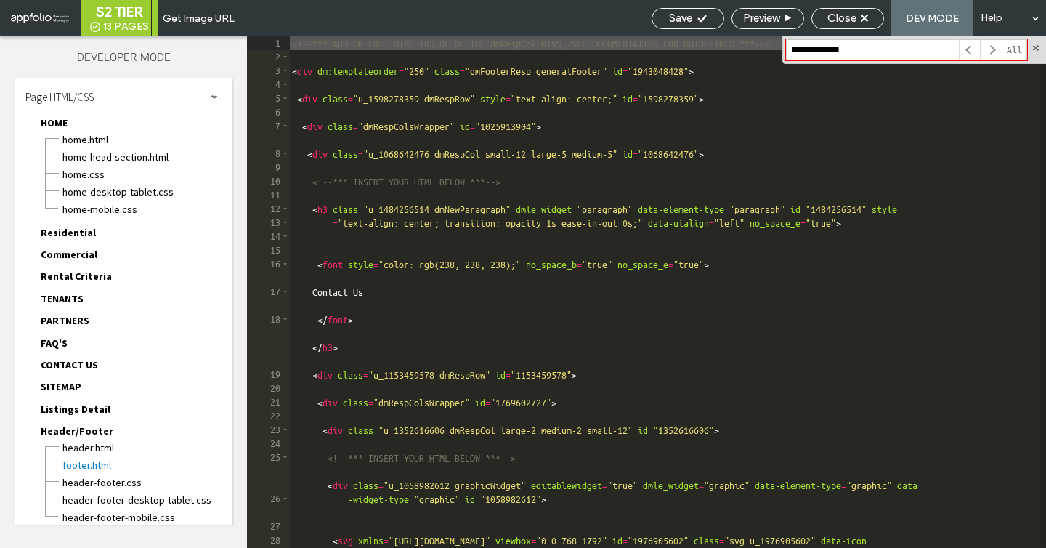
click at [911, 33] on div "DEV MODE" at bounding box center [932, 18] width 82 height 36
click at [903, 45] on input "**********" at bounding box center [872, 49] width 173 height 21
click at [839, 11] on div "Close" at bounding box center [848, 18] width 73 height 21
click at [857, 20] on div "Close" at bounding box center [847, 18] width 71 height 13
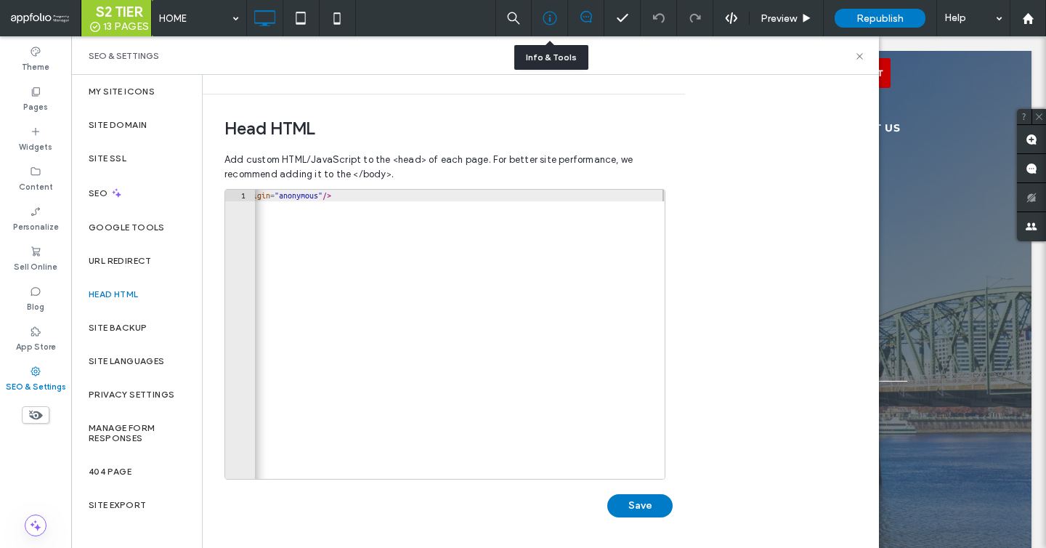
click at [553, 17] on icon at bounding box center [550, 18] width 15 height 15
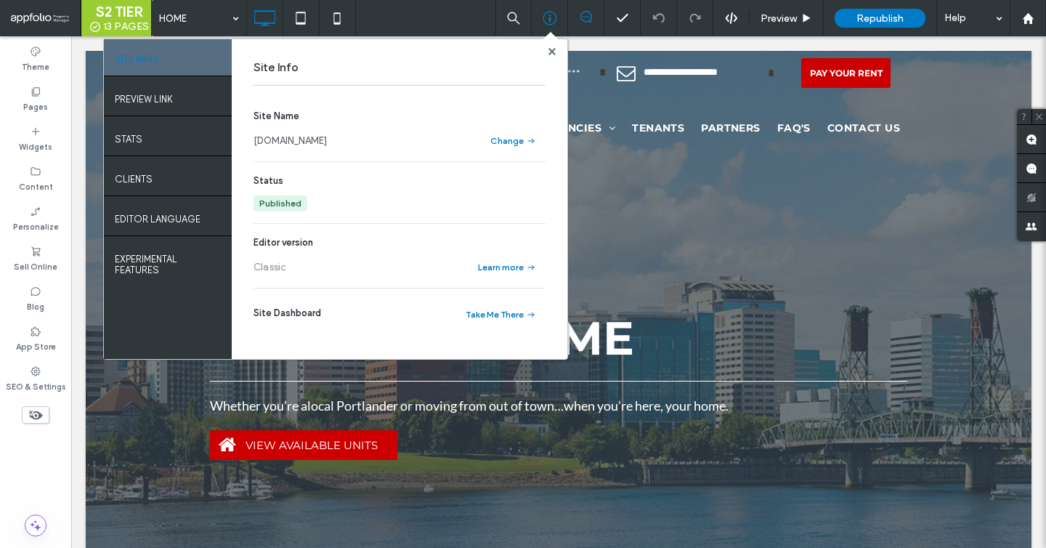
click at [327, 142] on link "[DOMAIN_NAME]" at bounding box center [290, 141] width 73 height 15
